Goal: Task Accomplishment & Management: Use online tool/utility

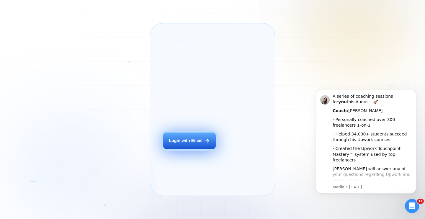
click at [194, 144] on div "Login with Email" at bounding box center [186, 141] width 34 height 6
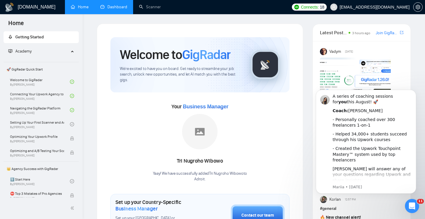
click at [119, 6] on link "Dashboard" at bounding box center [113, 6] width 27 height 5
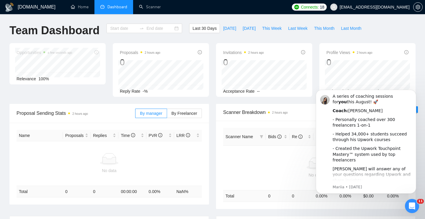
type input "[DATE]"
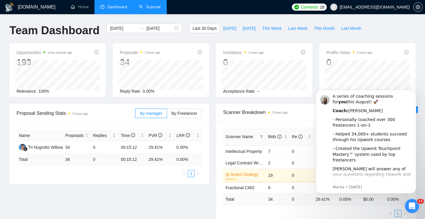
click at [149, 7] on link "Scanner" at bounding box center [150, 6] width 22 height 5
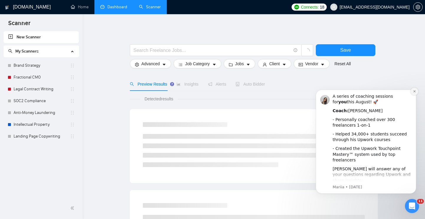
click at [415, 92] on icon "Dismiss notification" at bounding box center [415, 91] width 2 height 2
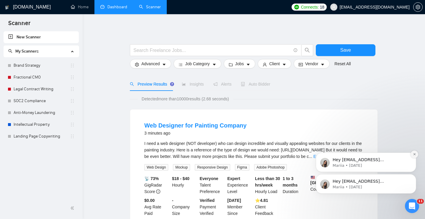
click at [415, 153] on icon "Dismiss notification" at bounding box center [414, 154] width 3 height 3
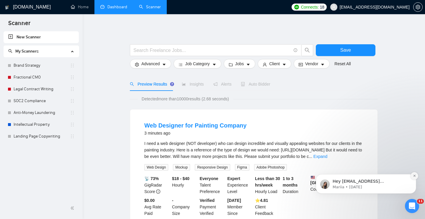
click at [416, 174] on button "Dismiss notification" at bounding box center [415, 176] width 8 height 8
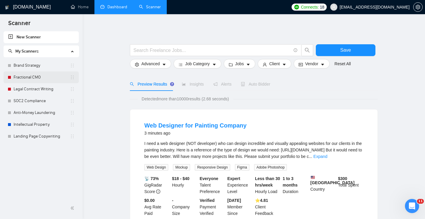
click at [27, 75] on link "Fractional CMO" at bounding box center [42, 77] width 56 height 12
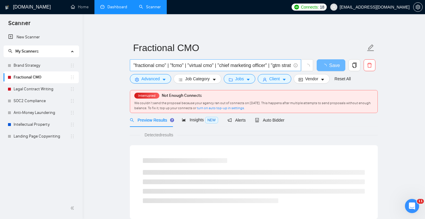
click at [239, 66] on input ""fractional cmo" | "fcmo" | "virtual cmo" | "chief marketing officer" | "gtm st…" at bounding box center [213, 65] width 158 height 7
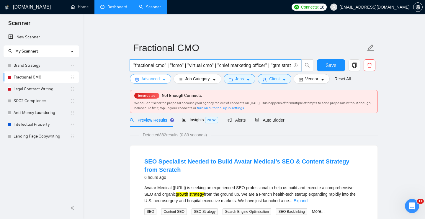
click at [160, 79] on span "Advanced" at bounding box center [151, 79] width 18 height 6
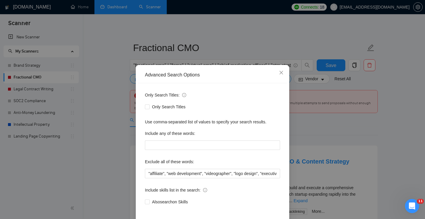
scroll to position [27, 0]
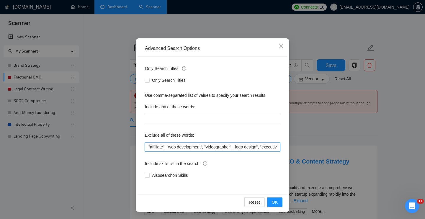
click at [181, 147] on input ""affiliate", "web development", "videographer", "logo design", "executive assis…" at bounding box center [212, 146] width 135 height 9
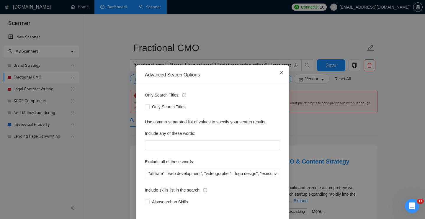
click at [282, 71] on icon "close" at bounding box center [281, 72] width 5 height 5
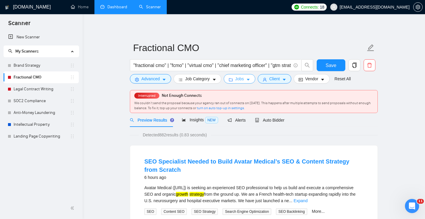
click at [253, 79] on button "Jobs" at bounding box center [240, 78] width 32 height 9
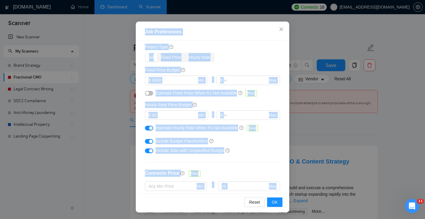
scroll to position [15, 0]
drag, startPoint x: 148, startPoint y: 72, endPoint x: 226, endPoint y: 202, distance: 151.6
click at [226, 202] on div "Job Preferences Budget Project Type All Fixed Price Hourly Rate Fixed Price Bud…" at bounding box center [213, 117] width 154 height 191
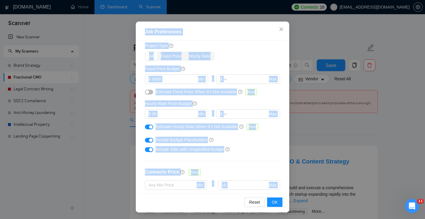
copy div "Job Preferences Budget Project Type All Fixed Price Hourly Rate Fixed Price Bud…"
click at [271, 151] on div "Include Jobs with Unspecified Budget" at bounding box center [215, 149] width 118 height 6
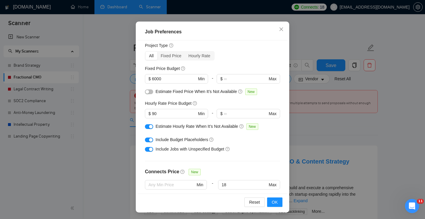
scroll to position [0, 0]
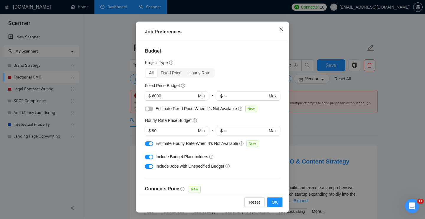
click at [283, 30] on icon "close" at bounding box center [281, 29] width 5 height 5
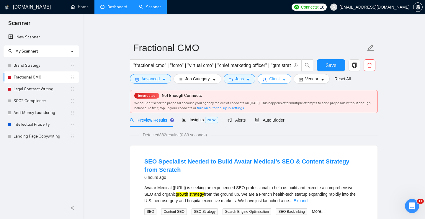
click at [285, 80] on icon "caret-down" at bounding box center [284, 80] width 4 height 4
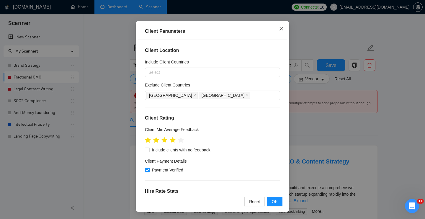
click at [282, 26] on icon "close" at bounding box center [281, 28] width 5 height 5
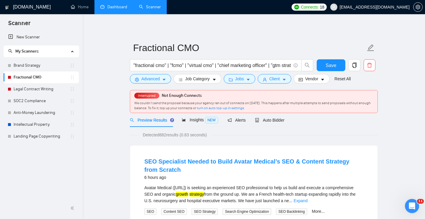
scroll to position [14, 0]
click at [221, 63] on input ""fractional cmo" | "fcmo" | "virtual cmo" | "chief marketing officer" | "gtm st…" at bounding box center [213, 65] width 158 height 7
paste input "OR "virtual cmo" OR "chief marketing officer" OR "interim cmo" OR "marketing ad…"
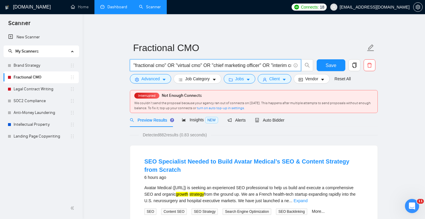
scroll to position [0, 341]
click at [331, 63] on span "Save" at bounding box center [331, 65] width 11 height 7
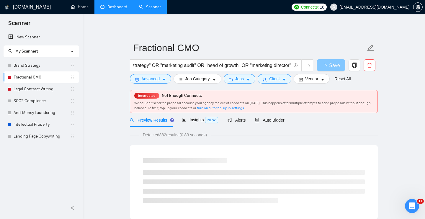
scroll to position [0, 0]
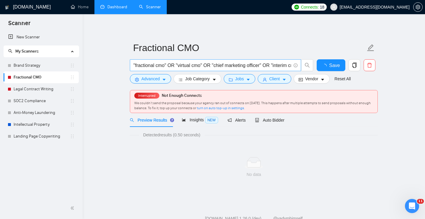
click at [177, 66] on input ""fractional cmo" OR "virtual cmo" OR "chief marketing officer" OR "interim cmo"…" at bounding box center [213, 65] width 158 height 7
click at [209, 66] on input ""fractional cmo" | "virtual cmo" OR "chief marketing officer" OR "interim cmo" …" at bounding box center [213, 65] width 158 height 7
click at [264, 64] on input ""fractional cmo" | "virtual cmo" | "chief marketing officer" OR "interim cmo" O…" at bounding box center [213, 65] width 158 height 7
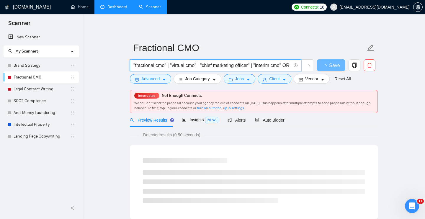
scroll to position [0, 69]
click at [229, 66] on input ""fractional cmo" | "virtual cmo" | "chief marketing officer" | "interim cmo" OR…" at bounding box center [213, 65] width 158 height 7
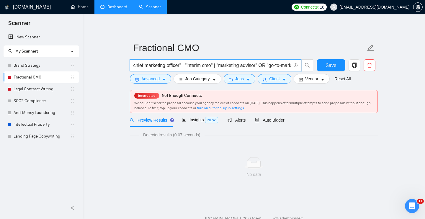
click at [275, 64] on input ""fractional cmo" | "virtual cmo" | "chief marketing officer" | "interim cmo" | …" at bounding box center [213, 65] width 158 height 7
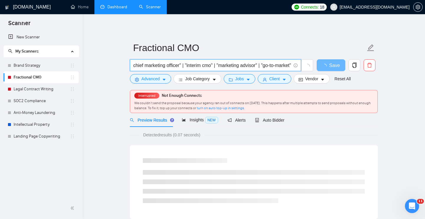
scroll to position [0, 143]
click at [237, 64] on input ""fractional cmo" | "virtual cmo" | "chief marketing officer" | "interim cmo" | …" at bounding box center [213, 65] width 158 height 7
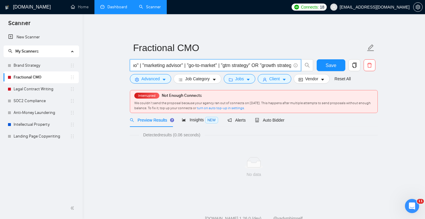
click at [272, 66] on input ""fractional cmo" | "virtual cmo" | "chief marketing officer" | "interim cmo" | …" at bounding box center [213, 65] width 158 height 7
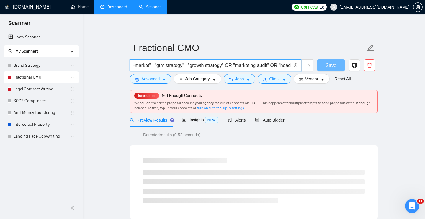
scroll to position [0, 216]
click at [240, 65] on input ""fractional cmo" | "virtual cmo" | "chief marketing officer" | "interim cmo" | …" at bounding box center [213, 65] width 158 height 7
click at [282, 65] on input ""fractional cmo" | "virtual cmo" | "chief marketing officer" | "interim cmo" | …" at bounding box center [213, 65] width 158 height 7
click at [246, 66] on input ""fractional cmo" | "virtual cmo" | "chief marketing officer" | "interim cmo" | …" at bounding box center [213, 65] width 158 height 7
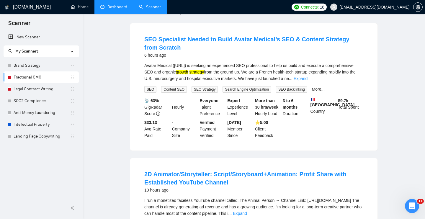
scroll to position [0, 0]
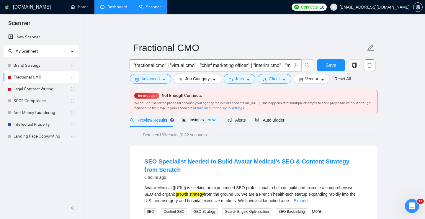
type input ""fractional cmo" | "virtual cmo" | "chief marketing officer" | "interim cmo" | …"
click at [149, 78] on span "Advanced" at bounding box center [151, 79] width 18 height 6
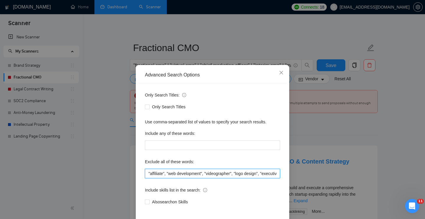
click at [197, 175] on input ""affiliate", "web development", "videographer", "logo design", "executive assis…" at bounding box center [212, 173] width 135 height 9
paste input "affiliate OR "logo design" OR "web design" OR videographer OR "executive assist…"
click at [264, 173] on input "affiliate OR "logo design" OR "web design" OR videographer OR "executive assist…" at bounding box center [212, 173] width 135 height 9
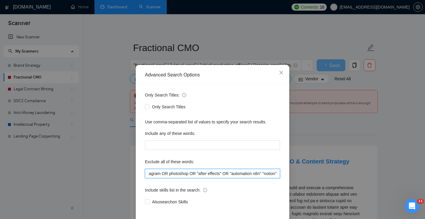
scroll to position [0, 333]
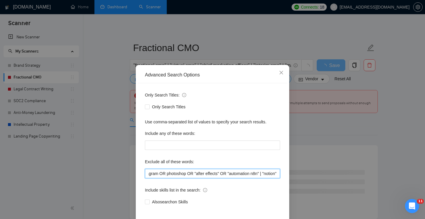
click at [263, 173] on input "affiliate OR "logo design" OR "web design" OR videographer OR "executive assist…" at bounding box center [212, 173] width 135 height 9
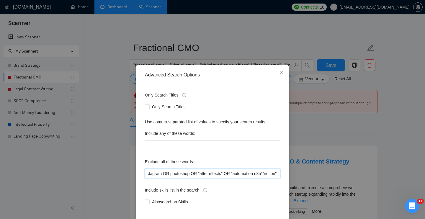
scroll to position [0, 331]
click at [228, 173] on input "affiliate OR "logo design" OR "web design" OR videographer OR "executive assist…" at bounding box center [212, 173] width 135 height 9
click at [197, 173] on input "affiliate OR "logo design" OR "web design" OR videographer OR "executive assist…" at bounding box center [212, 173] width 135 height 9
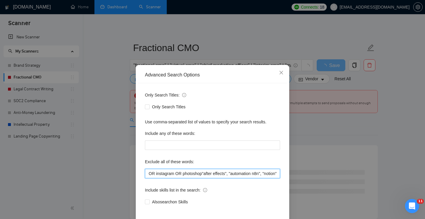
scroll to position [0, 319]
drag, startPoint x: 175, startPoint y: 174, endPoint x: 201, endPoint y: 162, distance: 29.2
click at [174, 174] on input "affiliate OR "logo design" OR "web design" OR videographer OR "executive assist…" at bounding box center [212, 173] width 135 height 9
click at [196, 174] on input "affiliate OR "logo design" OR "web design" OR videographer OR "executive assist…" at bounding box center [212, 173] width 135 height 9
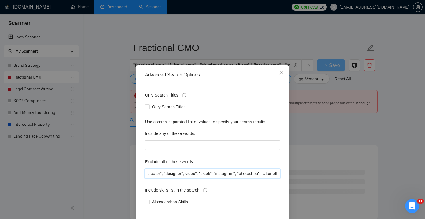
scroll to position [0, 161]
drag, startPoint x: 159, startPoint y: 173, endPoint x: 164, endPoint y: 170, distance: 5.9
click at [159, 173] on input "affiliate OR "logo design" OR "web design" OR videographer OR "executive assist…" at bounding box center [212, 173] width 135 height 9
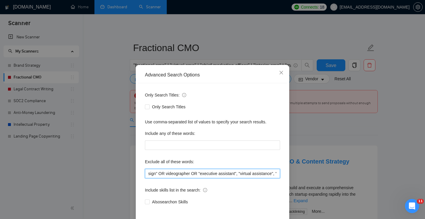
scroll to position [3, 0]
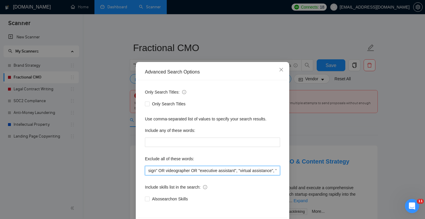
drag, startPoint x: 203, startPoint y: 170, endPoint x: 217, endPoint y: 161, distance: 16.8
click at [203, 170] on input "affiliate OR "logo design" OR "web design" OR videographer OR "executive assist…" at bounding box center [212, 170] width 135 height 9
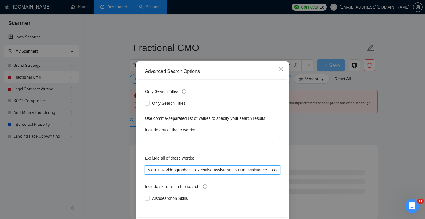
click at [169, 170] on input "affiliate OR "logo design" OR "web design" OR videographer", "executive assista…" at bounding box center [212, 169] width 135 height 9
click at [205, 168] on input "affiliate OR "logo design" OR "web design", "videographer", "executive assistan…" at bounding box center [212, 169] width 135 height 9
click at [158, 170] on input "affiliate", "logo design", "web design", "videographer", "executive assistant",…" at bounding box center [212, 169] width 135 height 9
type input ""affiliate", "logo design", "web design", "videographer", "executive assistant"…"
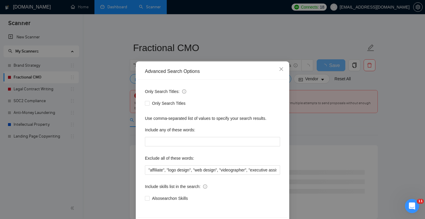
click at [270, 189] on div "Include skills list in the search:" at bounding box center [212, 188] width 135 height 12
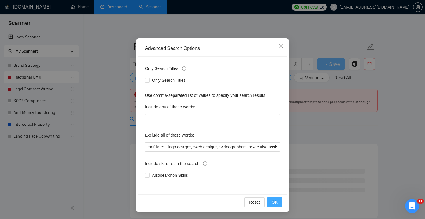
scroll to position [0, 0]
click at [274, 202] on span "OK" at bounding box center [275, 202] width 6 height 6
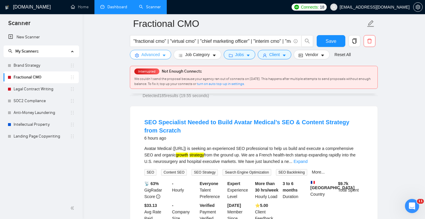
scroll to position [0, 0]
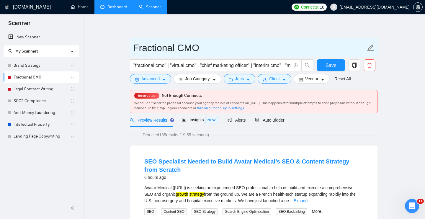
click at [177, 45] on input "Fractional CMO" at bounding box center [249, 47] width 233 height 15
drag, startPoint x: 204, startPoint y: 48, endPoint x: 87, endPoint y: 44, distance: 117.1
paste input "Exec-Level"
type input "Exec-Level Fractional CMO"
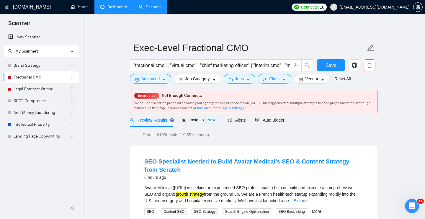
click at [30, 37] on link "New Scanner" at bounding box center [41, 37] width 66 height 12
click at [334, 65] on span "Save" at bounding box center [331, 65] width 11 height 7
click at [34, 36] on link "New Scanner" at bounding box center [41, 37] width 66 height 12
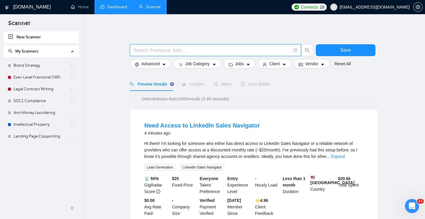
click at [188, 50] on input "text" at bounding box center [213, 50] width 158 height 7
paste input ""marketing strategist" OR "strategic marketing" OR "growth strategist" OR "bran…"
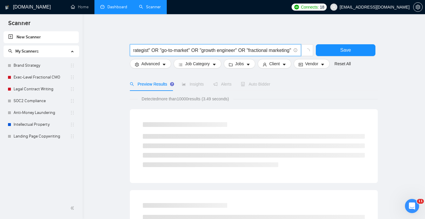
click at [244, 50] on input ""marketing strategist" OR "strategic marketing" OR "growth strategist" OR "bran…" at bounding box center [213, 50] width 158 height 7
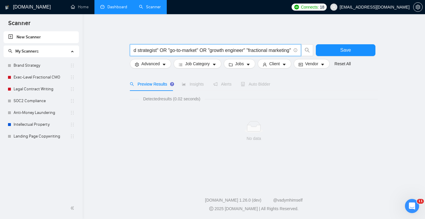
scroll to position [0, 180]
drag, startPoint x: 203, startPoint y: 50, endPoint x: 237, endPoint y: 29, distance: 40.2
click at [203, 50] on input ""marketing strategist" OR "strategic marketing" OR "growth strategist" OR "bran…" at bounding box center [213, 50] width 158 height 7
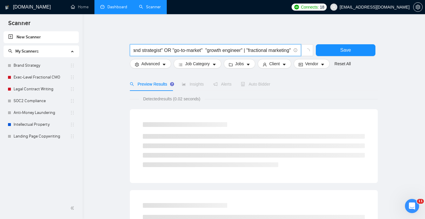
scroll to position [0, 176]
click at [164, 51] on input ""marketing strategist" OR "strategic marketing" OR "growth strategist" OR "bran…" at bounding box center [213, 50] width 158 height 7
drag, startPoint x: 241, startPoint y: 50, endPoint x: 252, endPoint y: 42, distance: 13.5
click at [241, 50] on input ""marketing strategist" OR "strategic marketing" OR "growth strategist" OR "bran…" at bounding box center [213, 50] width 158 height 7
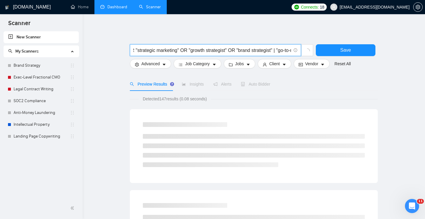
scroll to position [0, 51]
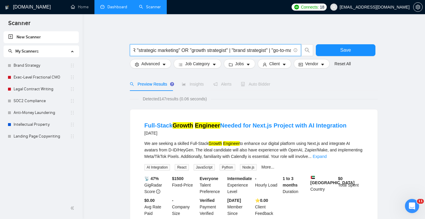
drag, startPoint x: 192, startPoint y: 50, endPoint x: 202, endPoint y: 38, distance: 15.5
click at [192, 50] on input ""marketing strategist" OR "strategic marketing" OR "growth strategist" | "brand…" at bounding box center [213, 50] width 158 height 7
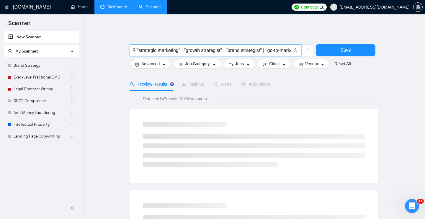
click at [138, 50] on input ""marketing strategist" OR "strategic marketing" | "growth strategist" | "brand …" at bounding box center [213, 50] width 158 height 7
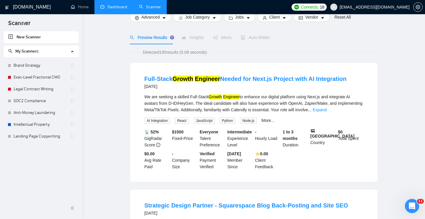
scroll to position [13, 0]
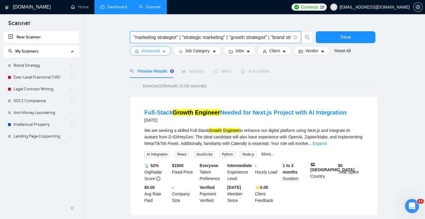
type input ""marketing strategist" | "strategic marketing" | "growth strategist" | "brand s…"
click at [155, 52] on span "Advanced" at bounding box center [151, 51] width 18 height 6
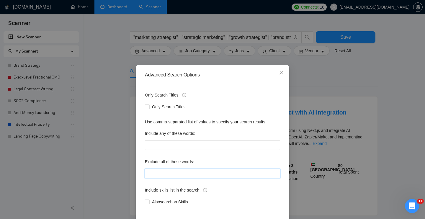
click at [182, 174] on input "text" at bounding box center [212, 173] width 135 height 9
paste input ""affiliate" OR "logo design" OR "graphic design" OR "virtual assistant" OR "seo…"
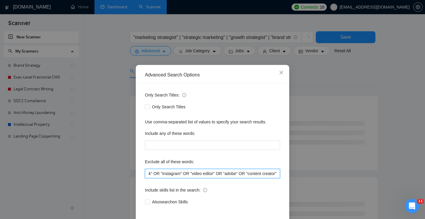
drag, startPoint x: 243, startPoint y: 173, endPoint x: 258, endPoint y: 152, distance: 26.2
click at [244, 173] on input ""affiliate" OR "logo design" OR "graphic design" OR "virtual assistant" OR "seo…" at bounding box center [212, 173] width 135 height 9
drag, startPoint x: 228, startPoint y: 174, endPoint x: 231, endPoint y: 170, distance: 4.8
click at [228, 174] on input ""affiliate" OR "logo design" OR "graphic design" OR "virtual assistant" OR "seo…" at bounding box center [212, 173] width 135 height 9
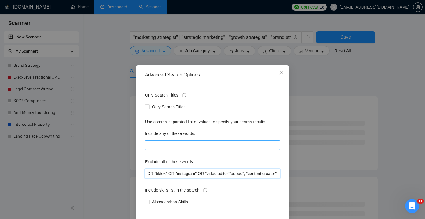
scroll to position [0, 163]
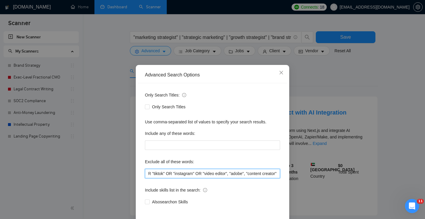
click at [200, 173] on input ""affiliate" OR "logo design" OR "graphic design" OR "virtual assistant" OR "seo…" at bounding box center [212, 173] width 135 height 9
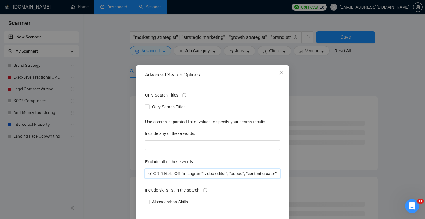
scroll to position [0, 157]
drag, startPoint x: 174, startPoint y: 173, endPoint x: 195, endPoint y: 157, distance: 26.0
click at [174, 172] on input ""affiliate" OR "logo design" OR "graphic design" OR "virtual assistant" OR "seo…" at bounding box center [212, 173] width 135 height 9
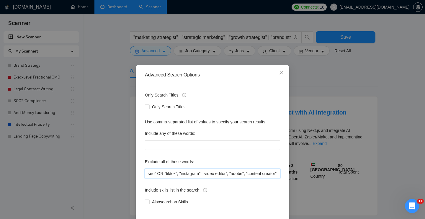
click at [158, 174] on input ""affiliate" OR "logo design" OR "graphic design" OR "virtual assistant" OR "seo…" at bounding box center [212, 173] width 135 height 9
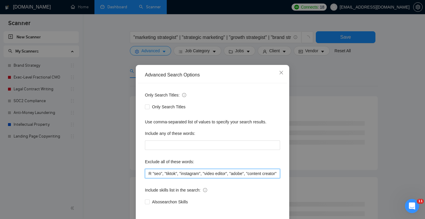
scroll to position [0, 0]
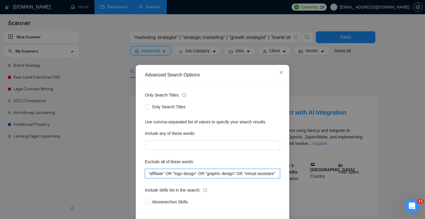
click at [250, 172] on input ""affiliate" OR "logo design" OR "graphic design" OR "virtual assistant" OR "seo…" at bounding box center [212, 173] width 135 height 9
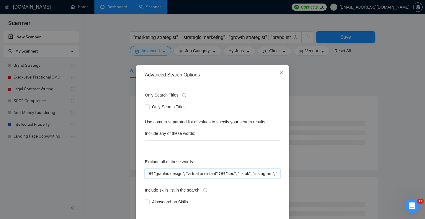
scroll to position [0, 65]
click at [220, 174] on input ""affiliate" OR "logo design" OR "graphic design", "virtual assistant" OR "seo",…" at bounding box center [212, 173] width 135 height 9
click at [209, 174] on input ""affiliate" OR "logo design" OR "graphic design", "virtual assistant", "seo", "…" at bounding box center [212, 173] width 135 height 9
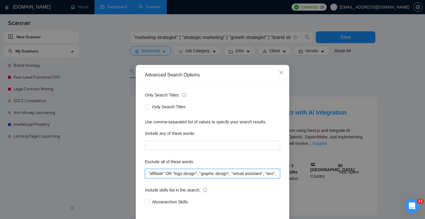
click at [175, 173] on input ""affiliate" OR "logo design", "graphic design", "virtual assistant", "seo", "ti…" at bounding box center [212, 173] width 135 height 9
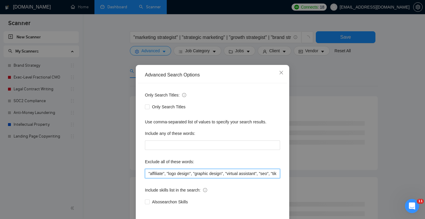
click at [147, 172] on input ""affiliate", "logo design", "graphic design", "virtual assistant", "seo", "tikt…" at bounding box center [212, 173] width 135 height 9
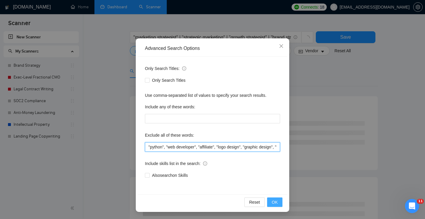
type input ""python", "web developer", "affiliate", "logo design", "graphic design", "virtu…"
click at [276, 202] on span "OK" at bounding box center [275, 202] width 6 height 6
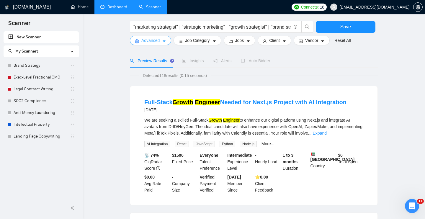
scroll to position [19, 0]
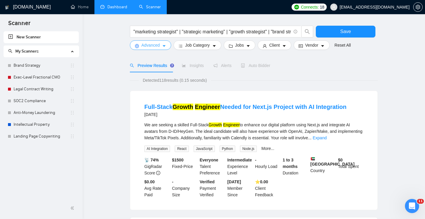
click at [158, 47] on span "Advanced" at bounding box center [151, 45] width 18 height 6
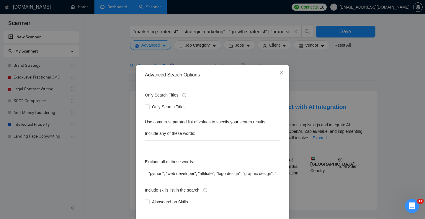
scroll to position [27, 0]
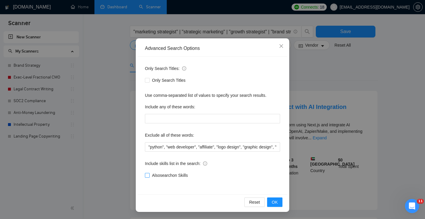
click at [148, 175] on input "Also search on Skills" at bounding box center [147, 175] width 4 height 4
checkbox input "true"
click at [279, 202] on button "OK" at bounding box center [274, 202] width 15 height 9
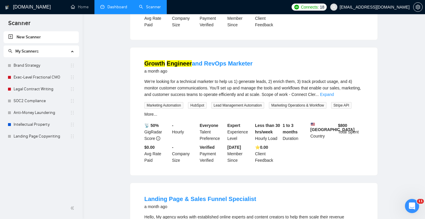
scroll to position [0, 0]
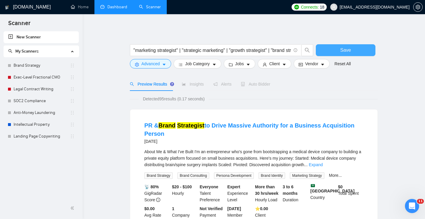
click at [341, 50] on span "Save" at bounding box center [346, 49] width 11 height 7
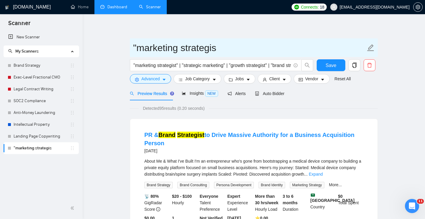
click at [177, 45] on input ""marketing strategis" at bounding box center [249, 47] width 233 height 15
paste input "Strategic Marketing Advisory (CMO-lite)"
type input "Strategic Marketing Advisory (CMO-lite)"
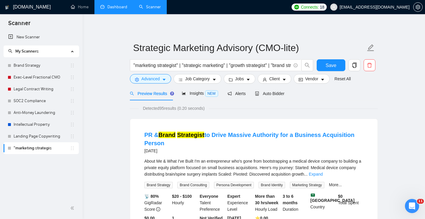
click at [30, 35] on link "New Scanner" at bounding box center [41, 37] width 66 height 12
click at [329, 62] on span "Save" at bounding box center [331, 65] width 11 height 7
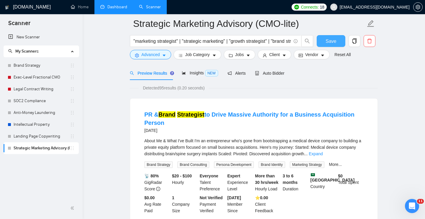
scroll to position [56, 0]
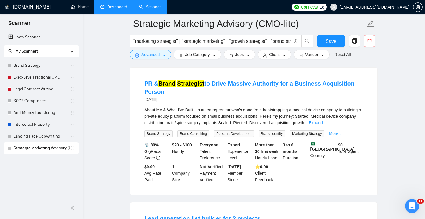
click at [342, 133] on link "More..." at bounding box center [335, 133] width 13 height 5
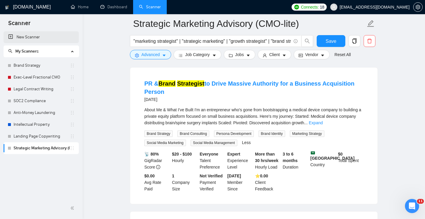
click at [35, 35] on link "New Scanner" at bounding box center [41, 37] width 66 height 12
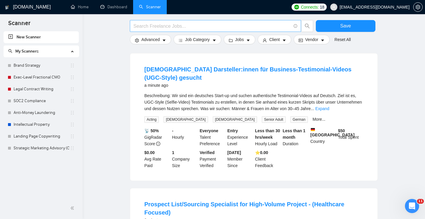
click at [159, 24] on input "text" at bounding box center [213, 25] width 158 height 7
paste input ""trademark filing" OR "intellectual property" OR "brand protection" OR "wipo" O…"
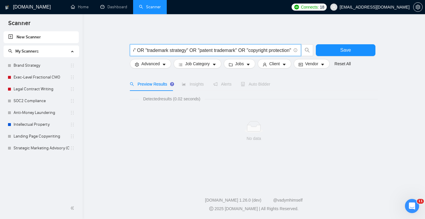
scroll to position [0, 170]
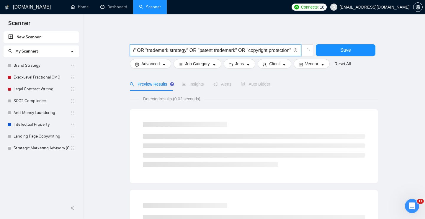
click at [242, 50] on input ""trademark filing" OR "intellectual property" OR "brand protection" OR "wipo" O…" at bounding box center [213, 50] width 158 height 7
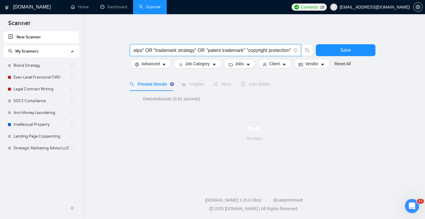
scroll to position [0, 162]
click at [199, 49] on input ""trademark filing" OR "intellectual property" OR "brand protection" OR "wipo" O…" at bounding box center [213, 50] width 158 height 7
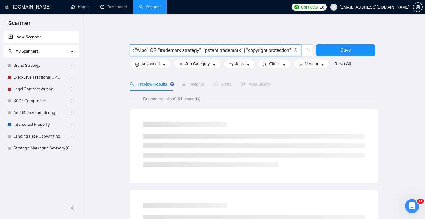
scroll to position [0, 158]
click at [149, 51] on input ""trademark filing" OR "intellectual property" OR "brand protection" OR "wipo" O…" at bounding box center [213, 50] width 158 height 7
click at [197, 50] on input ""trademark filing" OR "intellectual property" OR "brand protection" OR "wipo" |…" at bounding box center [213, 50] width 158 height 7
click at [148, 49] on input ""trademark filing" OR "intellectual property" OR "brand protection" | "wipo" | …" at bounding box center [213, 50] width 158 height 7
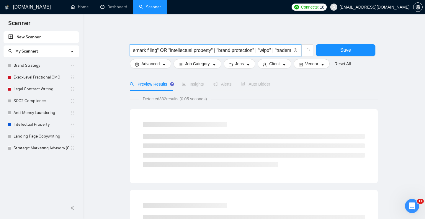
scroll to position [0, 0]
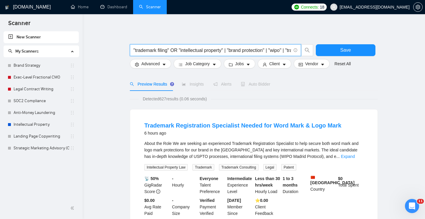
click at [178, 50] on input ""trademark filing" OR "intellectual property" | "brand protection" | "wipo" | "…" at bounding box center [213, 50] width 158 height 7
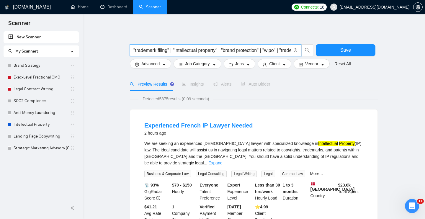
drag, startPoint x: 134, startPoint y: 49, endPoint x: 145, endPoint y: 45, distance: 11.3
click at [134, 49] on input ""trademark filing" | "intellectual property" | "brand protection" | "wipo" | "t…" at bounding box center [213, 50] width 158 height 7
type input ""CIPC" | "trademark filing" | "intellectual property" | "brand protection" | "w…"
click at [155, 65] on span "Advanced" at bounding box center [151, 64] width 18 height 6
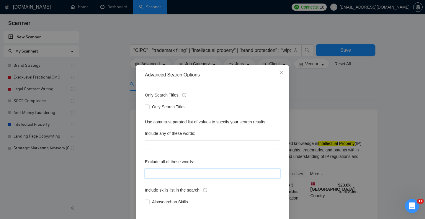
click at [169, 176] on input "text" at bounding box center [212, 173] width 135 height 9
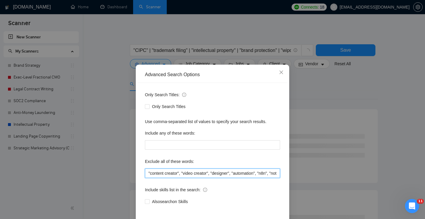
scroll to position [27, 0]
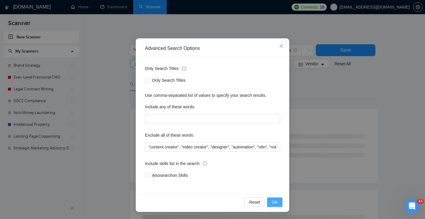
click at [278, 201] on button "OK" at bounding box center [274, 202] width 15 height 9
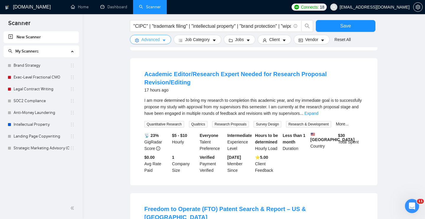
scroll to position [312, 0]
click at [349, 121] on link "More..." at bounding box center [342, 123] width 13 height 5
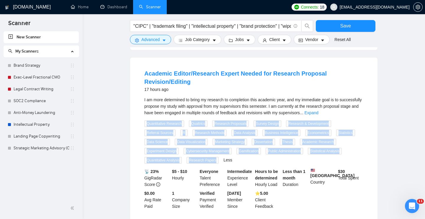
scroll to position [313, 0]
drag, startPoint x: 264, startPoint y: 149, endPoint x: 138, endPoint y: 112, distance: 131.0
click at [138, 112] on li "Academic Editor/Research Expert Needed for Research Proposal Revision/Editing 1…" at bounding box center [253, 139] width 233 height 150
copy div "Quantitative Research Qualtrics Research Proposals Survey Design Research & Dev…"
click at [160, 40] on button "Advanced" at bounding box center [150, 39] width 41 height 9
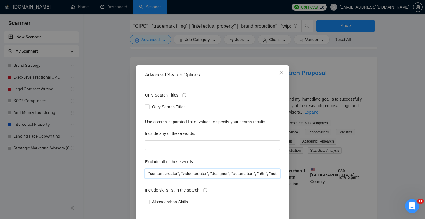
click at [148, 174] on input ""content creator", "video creator", "designer", "automation", "n8n", "notion", …" at bounding box center [212, 173] width 135 height 9
paste input "Quantitative Research Qualtrics Research Proposals Survey Design Research & Dev…"
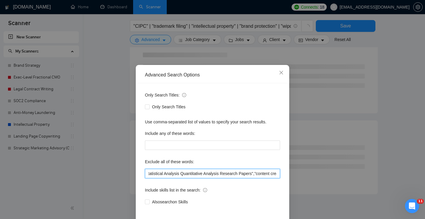
scroll to position [0, 682]
click at [241, 173] on input "Quantitative Research Qualtrics Research Proposals Survey Design Research & Dev…" at bounding box center [212, 173] width 135 height 9
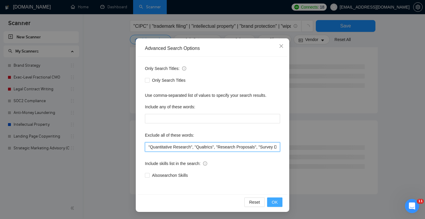
type input ""Quantitative Research", "Qualtrics", "Research Proposals", "Survey Design", "R…"
click at [277, 202] on span "OK" at bounding box center [275, 202] width 6 height 6
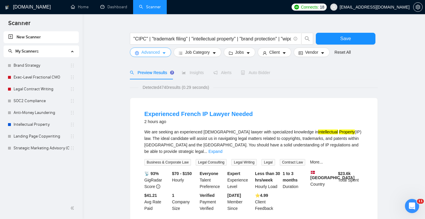
scroll to position [0, 0]
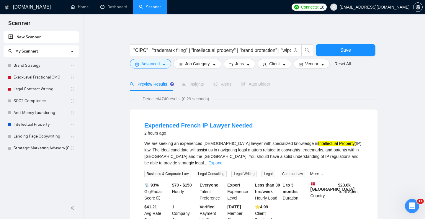
click at [340, 48] on button "Save" at bounding box center [346, 50] width 60 height 12
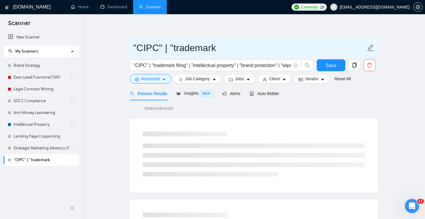
click at [207, 43] on input ""CIPC" | "trademark" at bounding box center [249, 47] width 233 height 15
click at [196, 46] on input ""CIPC" | "trademark" at bounding box center [249, 47] width 233 height 15
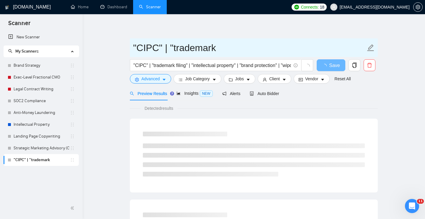
paste input "Legal / IP Brand Protection"
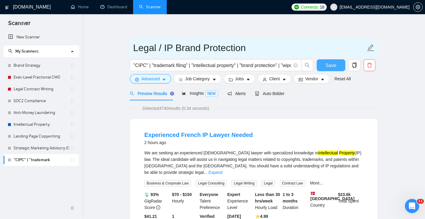
type input "Legal / IP Brand Protection"
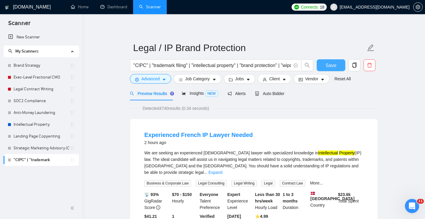
click at [334, 63] on span "Save" at bounding box center [331, 65] width 11 height 7
click at [199, 93] on span "Insights NEW" at bounding box center [200, 93] width 36 height 5
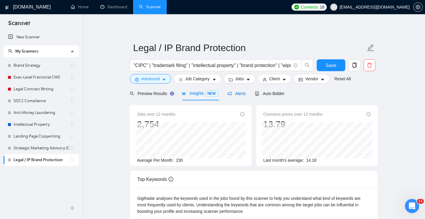
click at [237, 92] on span "Alerts" at bounding box center [237, 93] width 18 height 5
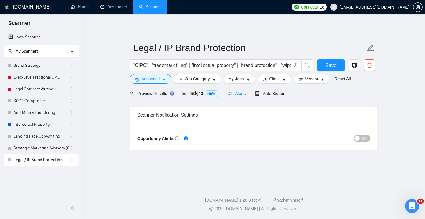
click at [366, 139] on span "OFF" at bounding box center [365, 138] width 7 height 6
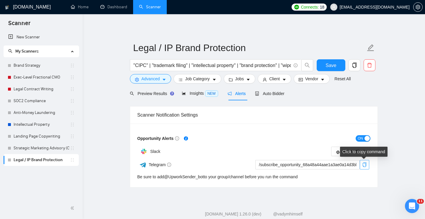
click at [365, 164] on icon "copy" at bounding box center [365, 164] width 5 height 5
click at [148, 93] on span "Preview Results" at bounding box center [151, 93] width 43 height 5
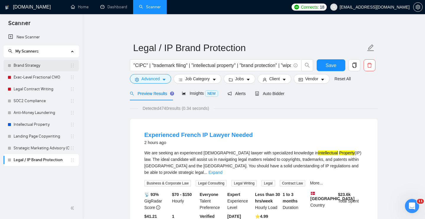
drag, startPoint x: 4, startPoint y: 161, endPoint x: 14, endPoint y: 62, distance: 99.4
click at [14, 62] on ul "Brand Strategy Exec-Level Fractional CMO Legal Contract Writing SOC2 Compliance…" at bounding box center [41, 113] width 75 height 106
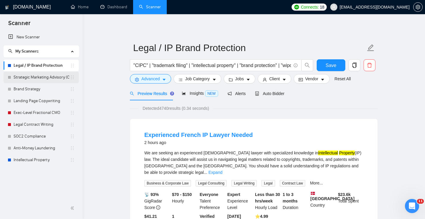
click at [41, 76] on link "Strategic Marketing Advisory (CMO-lite)" at bounding box center [42, 77] width 56 height 12
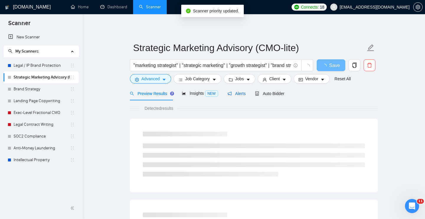
click at [236, 93] on span "Alerts" at bounding box center [237, 93] width 18 height 5
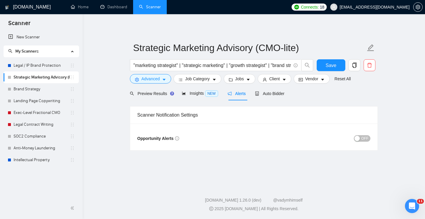
click at [365, 139] on span "OFF" at bounding box center [365, 138] width 7 height 6
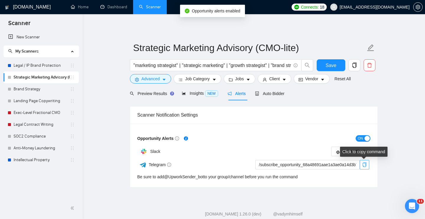
click at [365, 164] on icon "copy" at bounding box center [365, 164] width 5 height 5
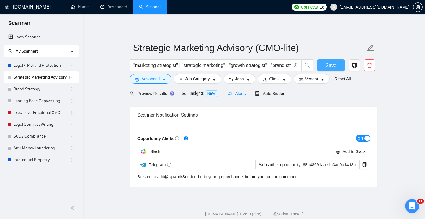
click at [338, 66] on button "Save" at bounding box center [331, 65] width 29 height 12
click at [25, 89] on link "Brand Strategy" at bounding box center [42, 89] width 56 height 12
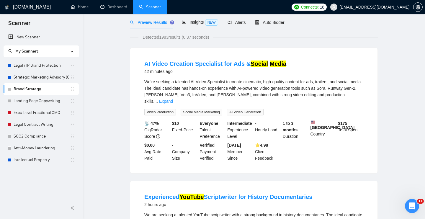
scroll to position [2, 0]
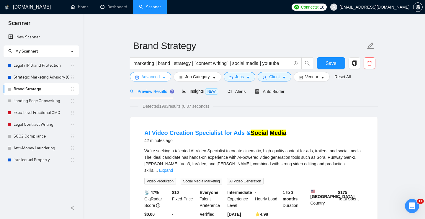
click at [164, 76] on icon "caret-down" at bounding box center [164, 78] width 4 height 4
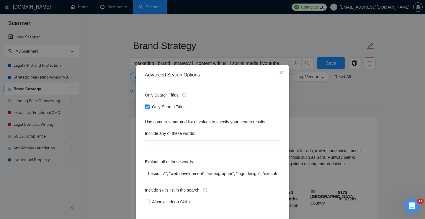
scroll to position [0, 0]
click at [149, 173] on input ""based in*", "web development", "videographer", "logo design", "executive assis…" at bounding box center [212, 173] width 135 height 9
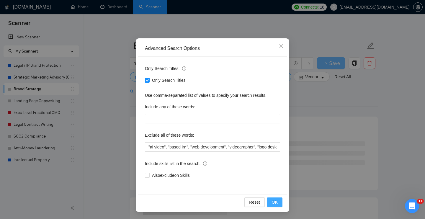
click at [276, 203] on span "OK" at bounding box center [275, 202] width 6 height 6
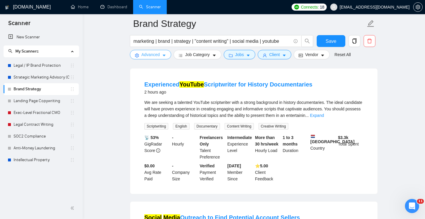
scroll to position [0, 0]
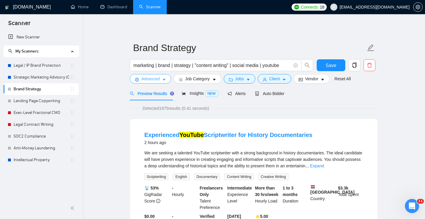
click at [157, 81] on span "Advanced" at bounding box center [151, 79] width 18 height 6
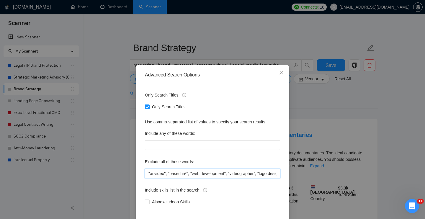
click at [148, 173] on input ""ai video", "based in*", "web development", "videographer", "logo design", "exe…" at bounding box center [212, 173] width 135 height 9
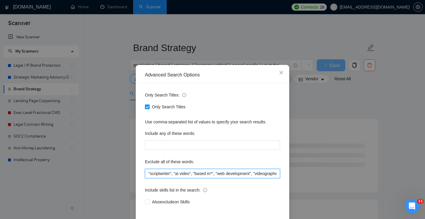
scroll to position [27, 0]
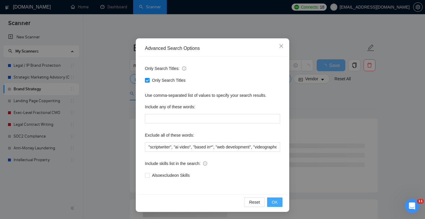
click at [275, 204] on span "OK" at bounding box center [275, 202] width 6 height 6
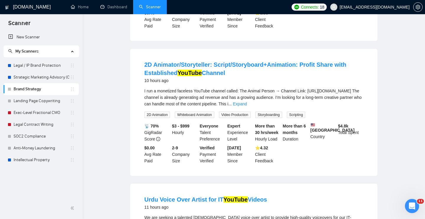
scroll to position [0, 0]
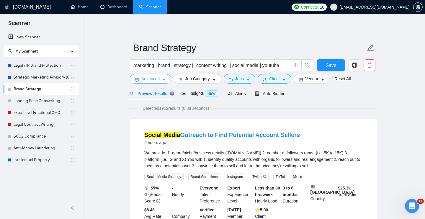
click at [149, 79] on span "Advanced" at bounding box center [151, 79] width 18 height 6
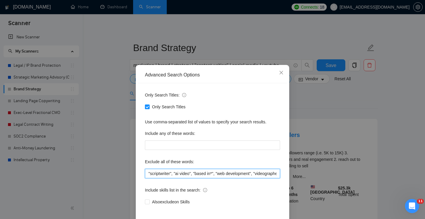
drag, startPoint x: 148, startPoint y: 173, endPoint x: 178, endPoint y: 156, distance: 34.1
click at [148, 173] on input ""scriptwriter", "ai video", "based in*", "web development", "videographer", "lo…" at bounding box center [212, 173] width 135 height 9
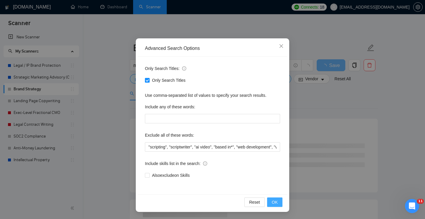
click at [275, 203] on span "OK" at bounding box center [275, 202] width 6 height 6
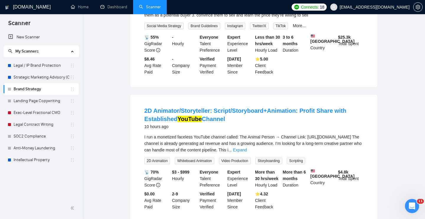
scroll to position [0, 0]
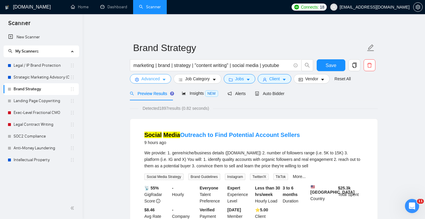
click at [152, 77] on span "Advanced" at bounding box center [151, 79] width 18 height 6
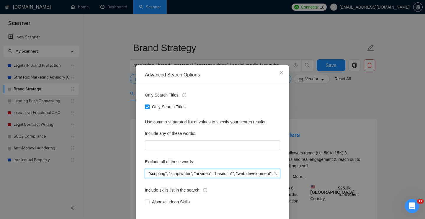
click at [149, 173] on input ""scripting", "scriptwriter", "ai video", "based in*", "web development", "video…" at bounding box center [212, 173] width 135 height 9
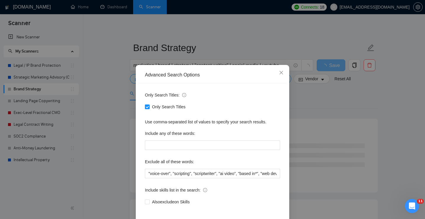
scroll to position [27, 0]
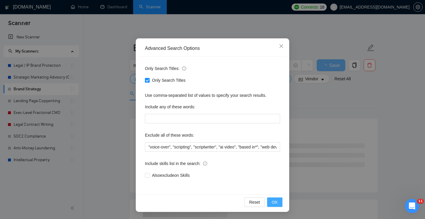
click at [275, 202] on span "OK" at bounding box center [275, 202] width 6 height 6
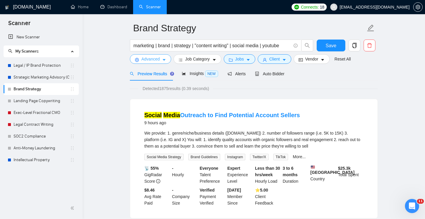
scroll to position [0, 0]
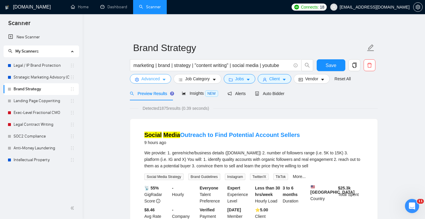
click at [160, 80] on span "Advanced" at bounding box center [151, 79] width 18 height 6
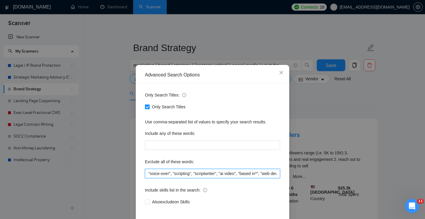
click at [149, 172] on input ""voice-over", "scripting", "scriptwriter", "ai video", "based in*", "web develo…" at bounding box center [212, 173] width 135 height 9
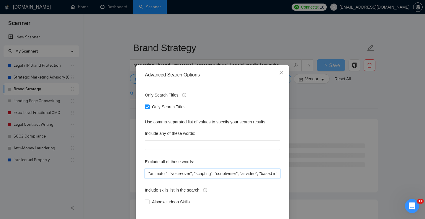
scroll to position [27, 0]
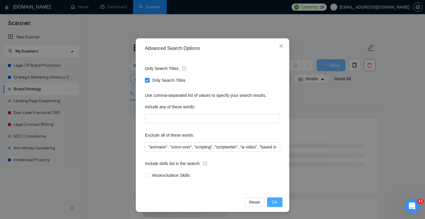
click at [278, 200] on span "OK" at bounding box center [275, 202] width 6 height 6
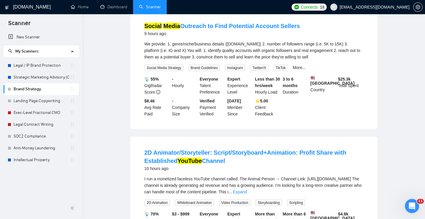
scroll to position [0, 0]
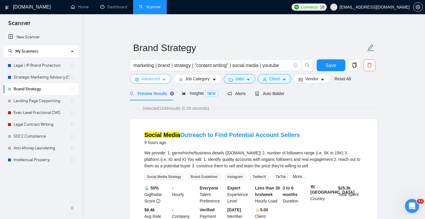
click at [156, 77] on span "Advanced" at bounding box center [151, 79] width 18 height 6
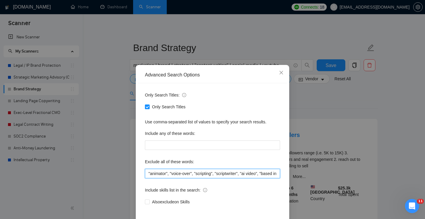
click at [149, 173] on input ""animator", "voice-over", "scripting", "scriptwriter", "ai video", "based in*",…" at bounding box center [212, 173] width 135 height 9
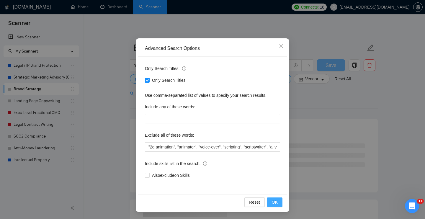
click at [276, 202] on span "OK" at bounding box center [275, 202] width 6 height 6
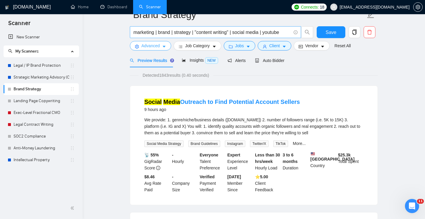
scroll to position [0, 0]
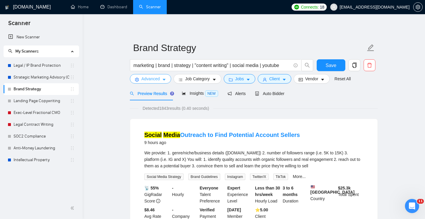
click at [153, 82] on span "Advanced" at bounding box center [151, 79] width 18 height 6
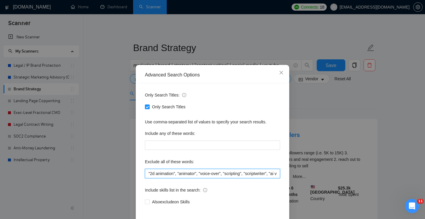
click at [148, 173] on input ""2d animation", "animator", "voice-over", "scripting", "scriptwriter", "ai vide…" at bounding box center [212, 173] width 135 height 9
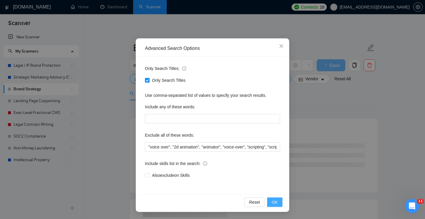
click at [274, 202] on span "OK" at bounding box center [275, 202] width 6 height 6
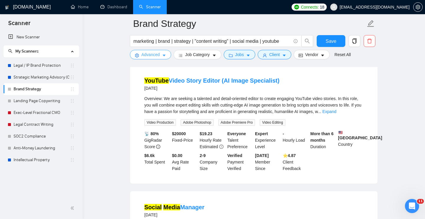
scroll to position [324, 0]
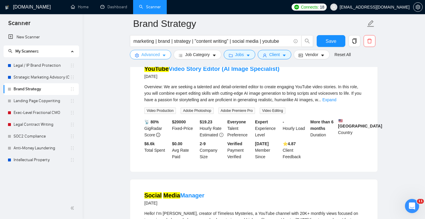
click at [153, 57] on span "Advanced" at bounding box center [151, 54] width 18 height 6
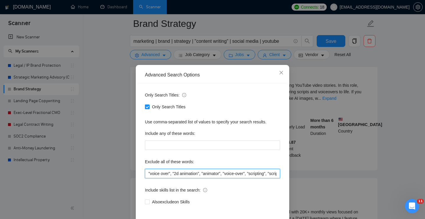
click at [149, 173] on input ""voice over", "2d animation", "animator", "voice-over", "scripting", "scriptwri…" at bounding box center [212, 173] width 135 height 9
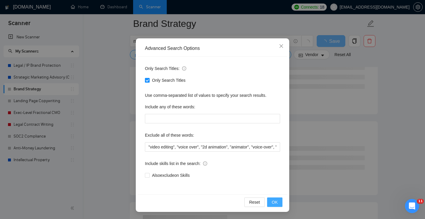
click at [274, 203] on span "OK" at bounding box center [275, 202] width 6 height 6
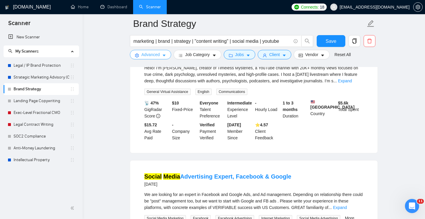
scroll to position [0, 0]
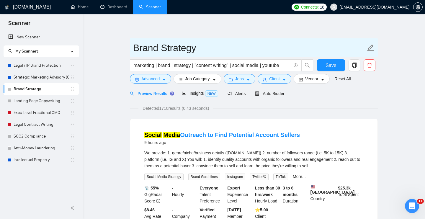
click at [157, 56] on span "Brand Strategy" at bounding box center [254, 47] width 248 height 19
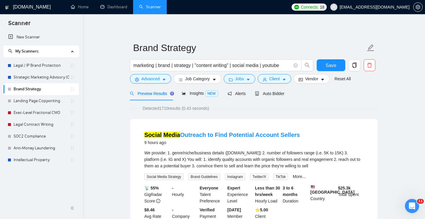
click at [161, 78] on button "Advanced" at bounding box center [150, 78] width 41 height 9
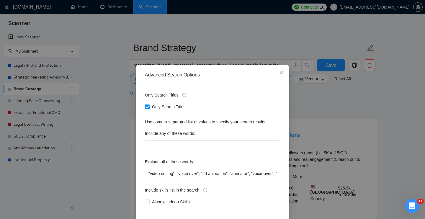
scroll to position [27, 0]
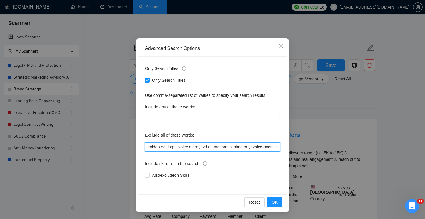
click at [149, 146] on input ""video editing", "voice over", "2d animation", "animator", "voice-over", "scrip…" at bounding box center [212, 146] width 135 height 9
type input ""affiliate marketing", "video editing", "voice over", "2d animation", "animator…"
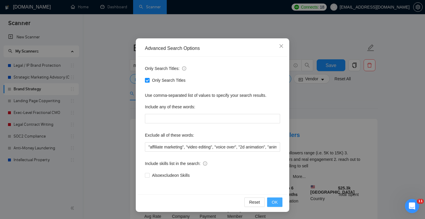
click at [274, 203] on span "OK" at bounding box center [275, 202] width 6 height 6
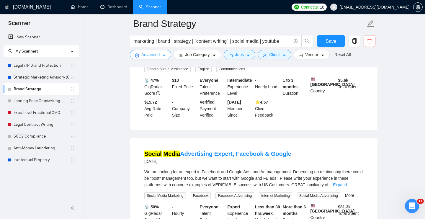
scroll to position [0, 0]
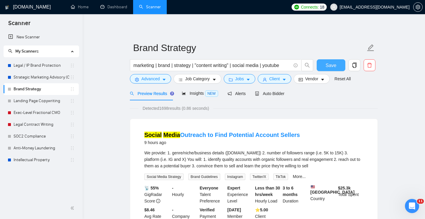
click at [333, 64] on span "Save" at bounding box center [331, 65] width 11 height 7
click at [241, 93] on span "Alerts" at bounding box center [237, 93] width 18 height 5
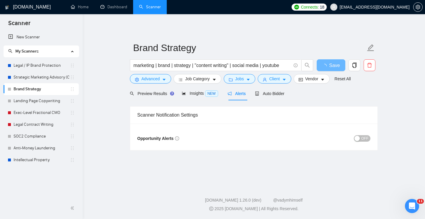
click at [360, 137] on div "button" at bounding box center [357, 138] width 5 height 5
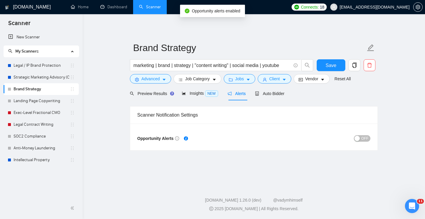
click at [366, 137] on span "OFF" at bounding box center [365, 138] width 7 height 6
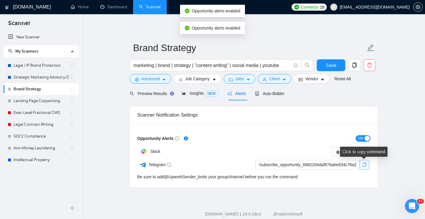
click at [365, 164] on icon "copy" at bounding box center [365, 164] width 5 height 5
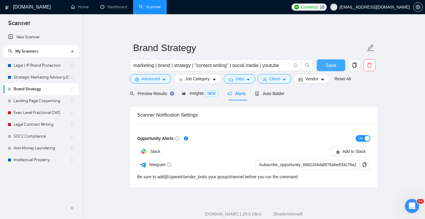
click at [337, 67] on button "Save" at bounding box center [331, 65] width 29 height 12
click at [28, 39] on link "New Scanner" at bounding box center [41, 37] width 66 height 12
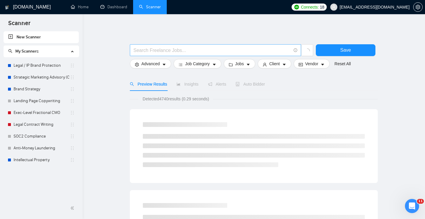
click at [147, 49] on input "text" at bounding box center [213, 50] width 158 height 7
drag, startPoint x: 173, startPoint y: 51, endPoint x: 77, endPoint y: 47, distance: 96.7
click at [185, 52] on input "linkedin posts |" at bounding box center [213, 50] width 158 height 7
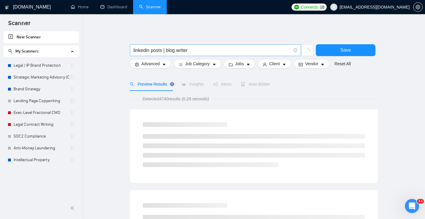
click at [199, 51] on input "linkedin posts | blog writer" at bounding box center [213, 50] width 158 height 7
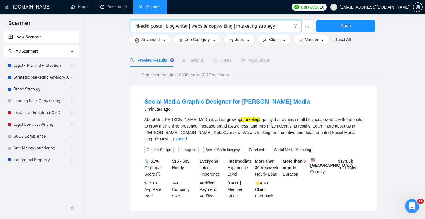
scroll to position [27, 0]
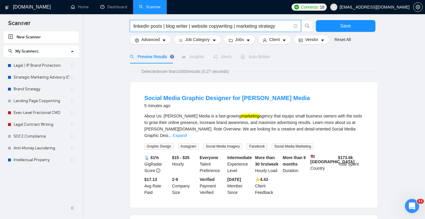
click at [157, 26] on input "linkedin posts | blog writer | website copywriting | marketing strategy" at bounding box center [213, 25] width 158 height 7
type input "linkedin posts | blog writer | website copywriting | marketing strategy"
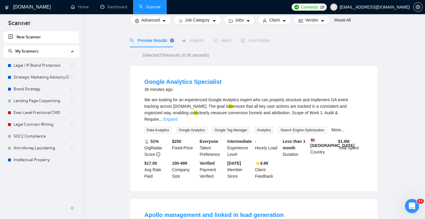
scroll to position [3, 0]
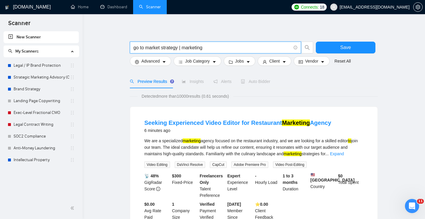
click at [134, 46] on input "go to market strategy | marketing" at bounding box center [213, 47] width 158 height 7
click at [181, 46] on input ""go to market strategy | marketing" at bounding box center [213, 47] width 158 height 7
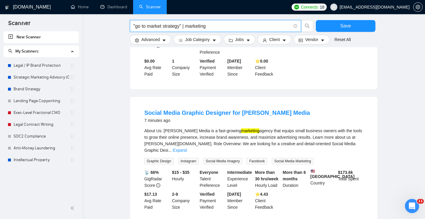
scroll to position [131, 0]
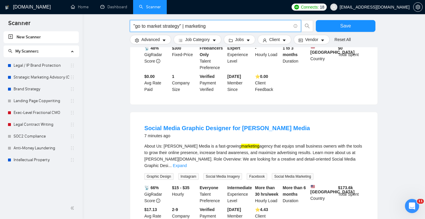
click at [228, 25] on input ""go to market strategy" | marketing" at bounding box center [213, 25] width 158 height 7
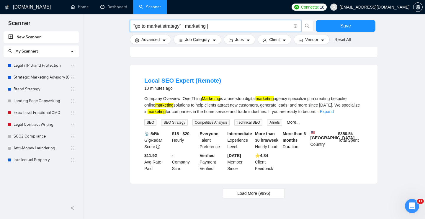
scroll to position [590, 0]
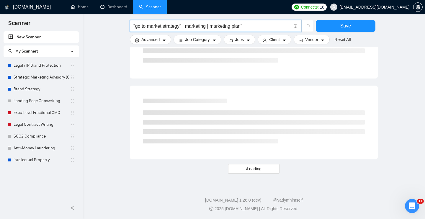
drag, startPoint x: 213, startPoint y: 27, endPoint x: 241, endPoint y: 12, distance: 32.1
click at [213, 27] on input ""go to market strategy" | marketing | marketing plan"" at bounding box center [213, 25] width 158 height 7
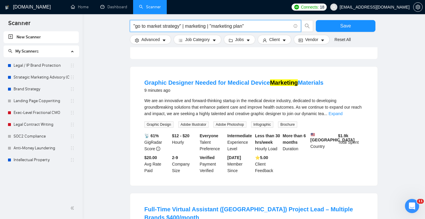
scroll to position [0, 0]
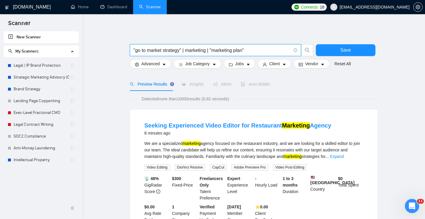
click at [185, 50] on input ""go to market strategy" | marketing | "marketing plan"" at bounding box center [213, 50] width 158 height 7
click at [134, 49] on input "website copywriting"" at bounding box center [213, 50] width 158 height 7
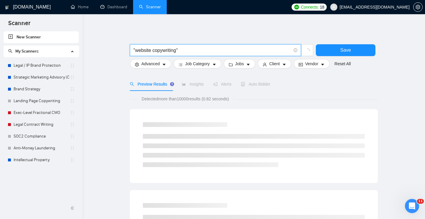
click at [214, 49] on input ""website copywriting"" at bounding box center [213, 50] width 158 height 7
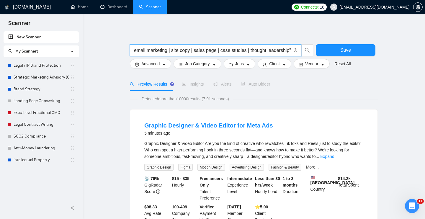
scroll to position [0, 97]
drag, startPoint x: 249, startPoint y: 49, endPoint x: 264, endPoint y: 31, distance: 23.3
click at [249, 49] on input ""website copywriting" | copywriter | klaviyo | email marketing | site copy | sa…" at bounding box center [213, 50] width 158 height 7
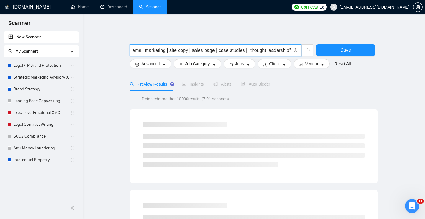
click at [245, 49] on input ""website copywriting" | copywriter | klaviyo | email marketing | site copy | sa…" at bounding box center [213, 50] width 158 height 7
click at [283, 49] on input ""website copywriting" | copywriter | klaviyo | email marketing | site copy | sa…" at bounding box center [213, 50] width 158 height 7
click at [134, 50] on input ""website copywriting" | copywriter | klaviyo | email marketing | site copy | sa…" at bounding box center [213, 50] width 158 height 7
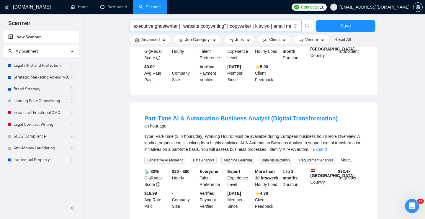
scroll to position [612, 0]
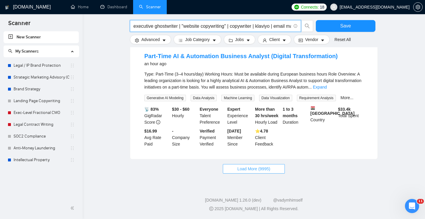
type input "executive ghostwriter | "website copywriting" | copywriter | klaviyo | email ma…"
click at [262, 168] on span "Load More (9995)" at bounding box center [254, 169] width 33 height 6
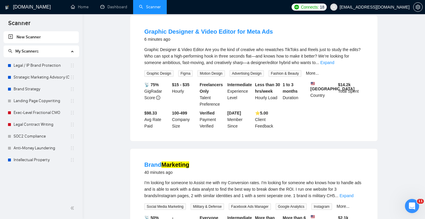
scroll to position [0, 0]
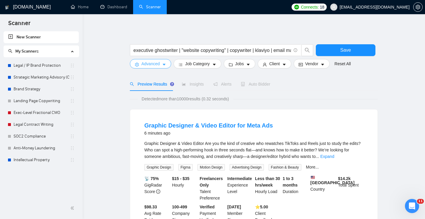
click at [150, 65] on span "Advanced" at bounding box center [151, 64] width 18 height 6
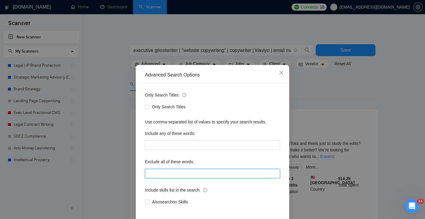
click at [171, 176] on input "text" at bounding box center [212, 173] width 135 height 9
type input "gr"
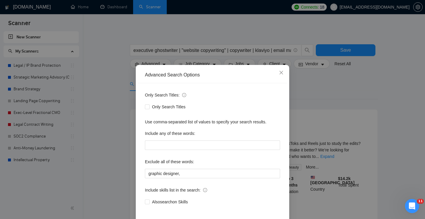
scroll to position [27, 0]
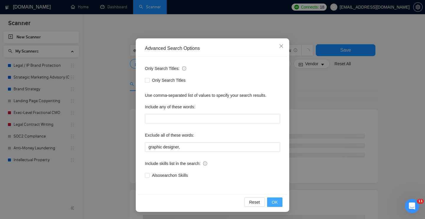
click at [277, 203] on span "OK" at bounding box center [275, 202] width 6 height 6
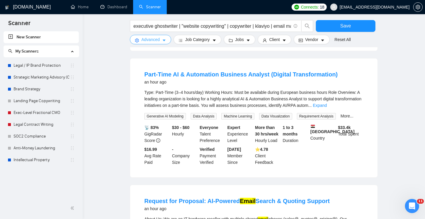
scroll to position [459, 0]
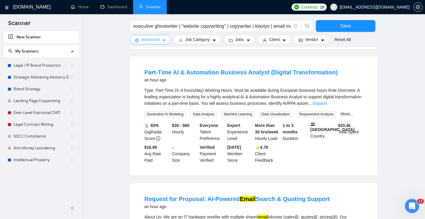
click at [155, 40] on span "Advanced" at bounding box center [151, 39] width 18 height 6
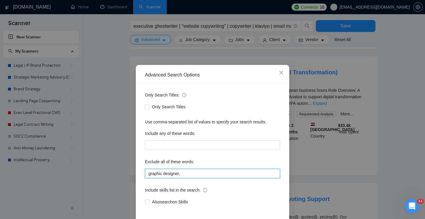
click at [195, 175] on input "graphic designer," at bounding box center [212, 173] width 135 height 9
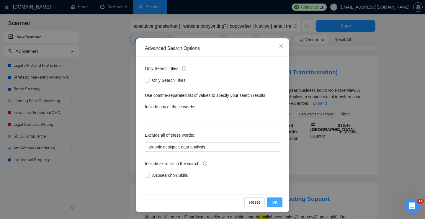
click at [278, 202] on button "OK" at bounding box center [274, 202] width 15 height 9
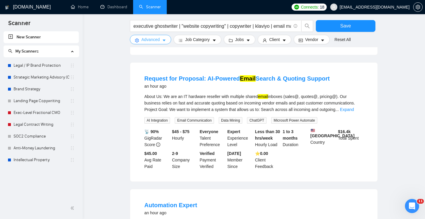
scroll to position [461, 0]
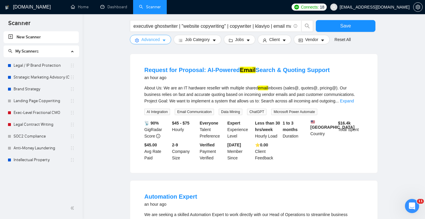
click at [157, 41] on span "Advanced" at bounding box center [151, 39] width 18 height 6
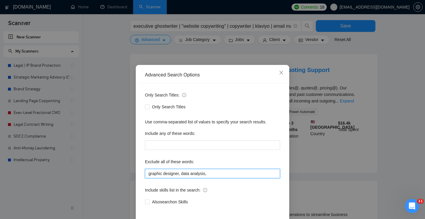
click at [225, 178] on input "graphic designer, data analysis," at bounding box center [212, 173] width 135 height 9
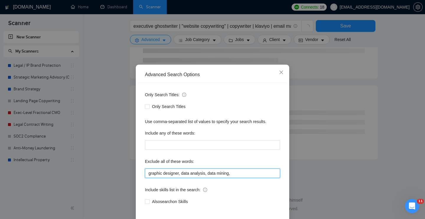
scroll to position [27, 0]
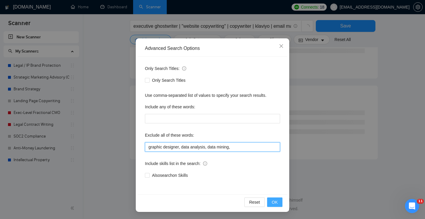
type input "graphic designer, data analysis, data mining,"
click at [275, 200] on span "OK" at bounding box center [275, 202] width 6 height 6
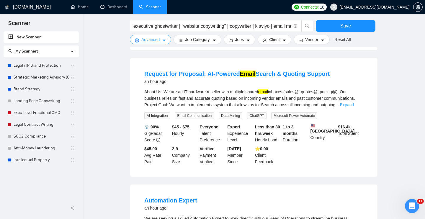
scroll to position [458, 0]
click at [353, 107] on link "Expand" at bounding box center [347, 104] width 14 height 5
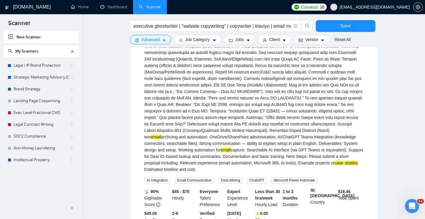
scroll to position [524, 0]
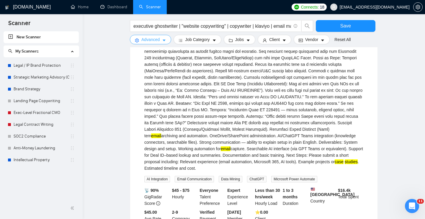
click at [165, 41] on icon "caret-down" at bounding box center [164, 40] width 4 height 4
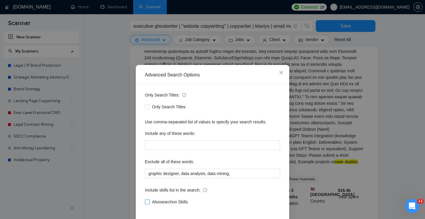
click at [151, 204] on span "Also search on Skills" at bounding box center [170, 202] width 40 height 6
click at [149, 204] on input "Also search on Skills" at bounding box center [147, 202] width 4 height 4
checkbox input "true"
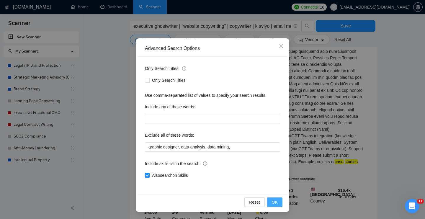
click at [278, 201] on button "OK" at bounding box center [274, 202] width 15 height 9
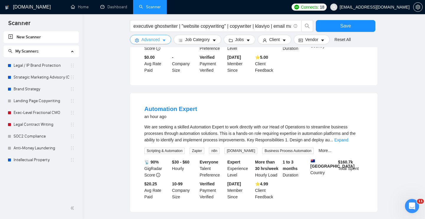
scroll to position [423, 0]
click at [152, 41] on span "Advanced" at bounding box center [151, 39] width 18 height 6
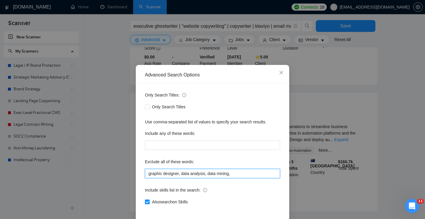
click at [241, 172] on input "graphic designer, data analysis, data mining," at bounding box center [212, 173] width 135 height 9
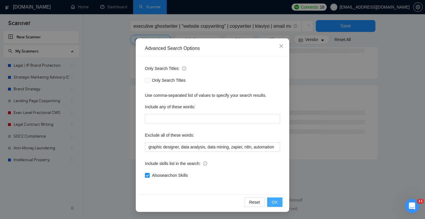
click at [274, 202] on span "OK" at bounding box center [275, 202] width 6 height 6
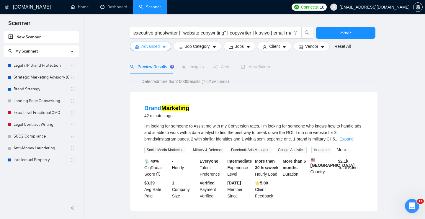
scroll to position [0, 0]
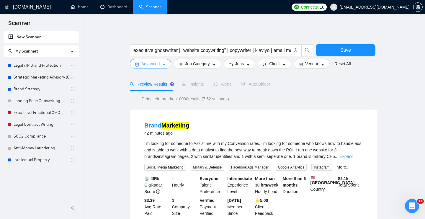
click at [152, 66] on span "Advanced" at bounding box center [151, 64] width 18 height 6
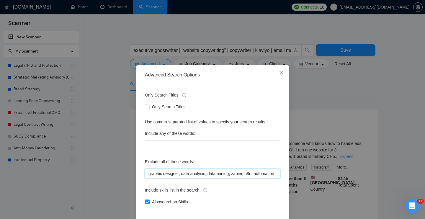
click at [147, 174] on input "graphic designer, data analysis, data mining, zapier, n8n, automation" at bounding box center [212, 173] width 135 height 9
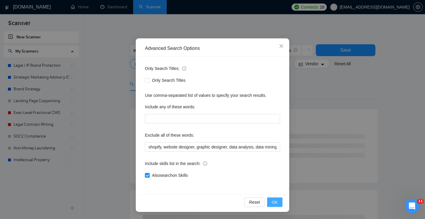
click at [278, 200] on button "OK" at bounding box center [274, 202] width 15 height 9
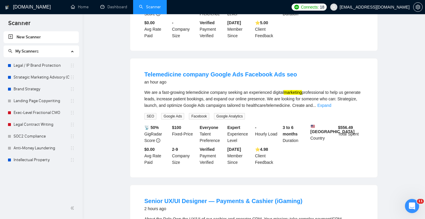
scroll to position [0, 0]
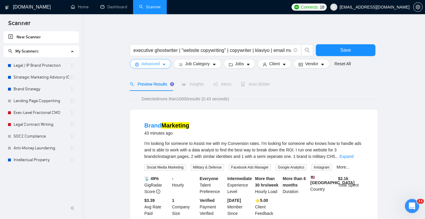
click at [159, 64] on span "Advanced" at bounding box center [151, 64] width 18 height 6
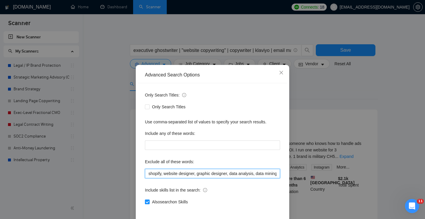
click at [148, 174] on input "shopify, website designer, graphic designer, data analysis, data mining, zapier…" at bounding box center [212, 173] width 135 height 9
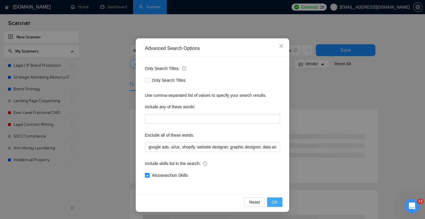
click at [275, 200] on span "OK" at bounding box center [275, 202] width 6 height 6
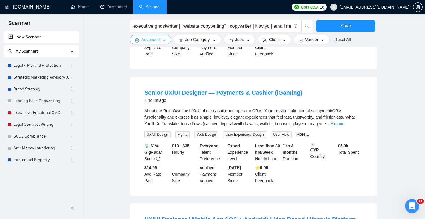
scroll to position [177, 0]
click at [156, 40] on span "Advanced" at bounding box center [151, 39] width 18 height 6
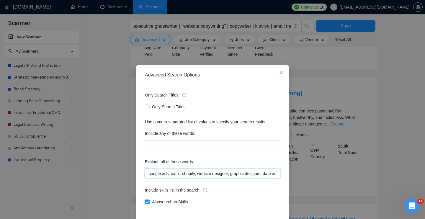
click at [149, 174] on input "google ads, ui/ux, shopify, website designer, graphic designer, data analysis, …" at bounding box center [212, 173] width 135 height 9
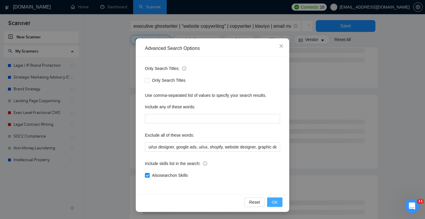
click at [274, 202] on span "OK" at bounding box center [275, 202] width 6 height 6
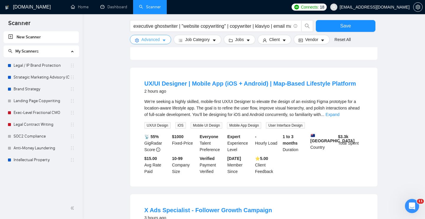
scroll to position [313, 0]
click at [162, 43] on button "Advanced" at bounding box center [150, 39] width 41 height 9
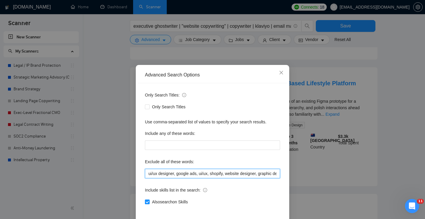
click at [148, 174] on input "ui/ux designer, google ads, ui/ux, shopify, website designer, graphic designer,…" at bounding box center [212, 173] width 135 height 9
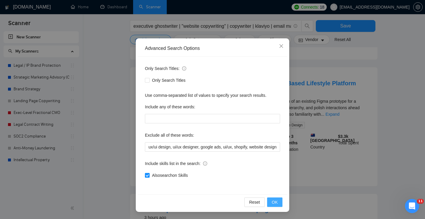
click at [277, 202] on span "OK" at bounding box center [275, 202] width 6 height 6
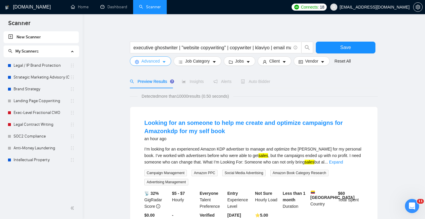
scroll to position [0, 0]
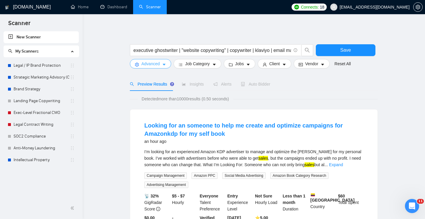
click at [150, 64] on span "Advanced" at bounding box center [151, 64] width 18 height 6
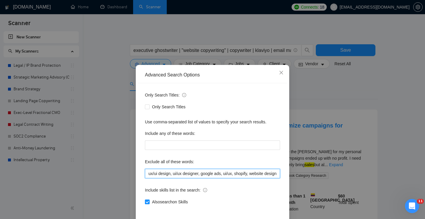
click at [148, 174] on input "ux/ui design, ui/ux designer, google ads, ui/ux, shopify, website designer, gra…" at bounding box center [212, 173] width 135 height 9
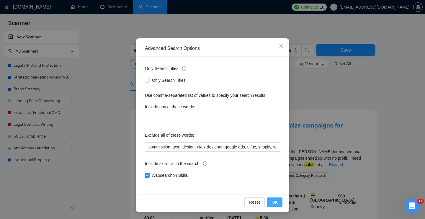
click at [277, 201] on span "OK" at bounding box center [275, 202] width 6 height 6
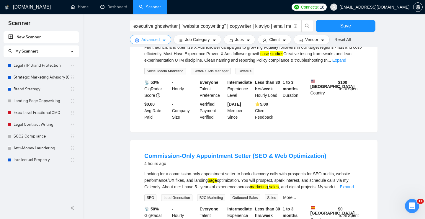
scroll to position [238, 0]
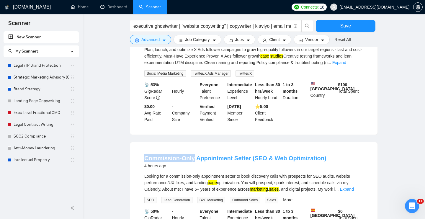
drag, startPoint x: 137, startPoint y: 160, endPoint x: 193, endPoint y: 162, distance: 55.6
click at [193, 162] on li "Commission-Only Appointment Setter (SEO & Web Optimization) 4 hours ago Looking…" at bounding box center [253, 201] width 233 height 105
copy link "Commission-Only"
click at [127, 93] on main "executive ghostwriter | "website copywriting" | copywriter | klaviyo | email ma…" at bounding box center [254, 158] width 324 height 744
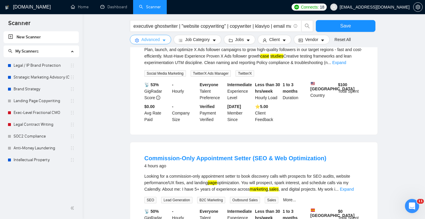
click at [156, 40] on span "Advanced" at bounding box center [151, 39] width 18 height 6
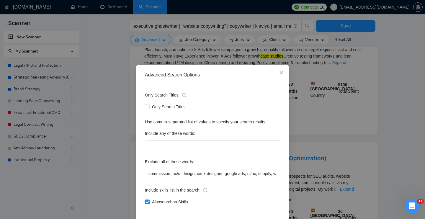
scroll to position [27, 0]
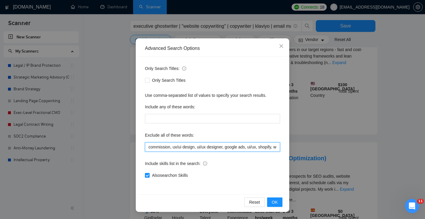
click at [149, 146] on input "commission, ux/ui design, ui/ux designer, google ads, ui/ux, shopify, website d…" at bounding box center [212, 146] width 135 height 9
paste input "Commission-Only"
type input "Commission-Only, commission, ux/ui design, ui/ux designer, google ads, ui/ux, s…"
drag, startPoint x: 276, startPoint y: 200, endPoint x: 286, endPoint y: 201, distance: 10.4
click at [276, 200] on span "OK" at bounding box center [275, 202] width 6 height 6
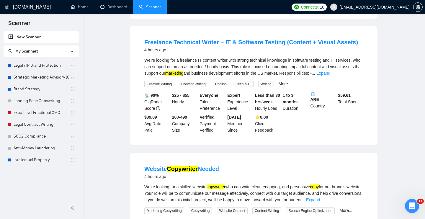
scroll to position [0, 0]
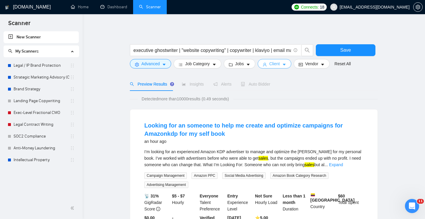
click at [280, 61] on span "Client" at bounding box center [274, 64] width 11 height 6
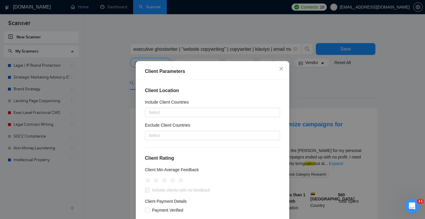
scroll to position [88, 0]
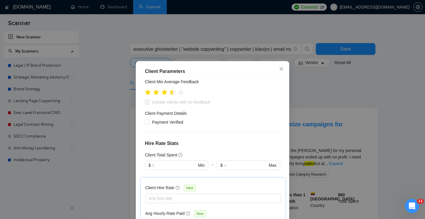
click at [172, 93] on icon "star" at bounding box center [173, 92] width 6 height 6
click at [146, 121] on input "Payment Verified" at bounding box center [147, 122] width 4 height 4
checkbox input "true"
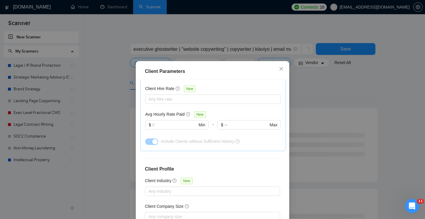
scroll to position [169, 0]
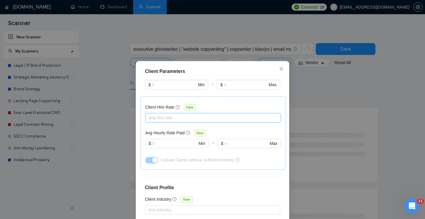
click at [183, 116] on div at bounding box center [210, 117] width 127 height 7
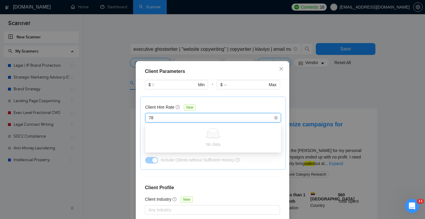
type input "7"
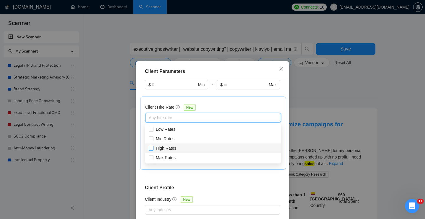
click at [180, 149] on div "High Rates" at bounding box center [213, 148] width 129 height 6
checkbox input "true"
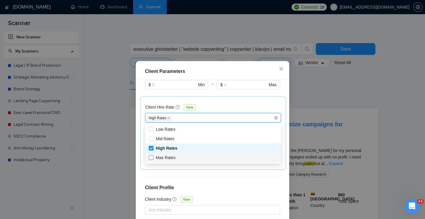
click at [173, 157] on span "Max Rates" at bounding box center [166, 157] width 20 height 5
click at [153, 157] on input "Max Rates" at bounding box center [151, 157] width 4 height 4
checkbox input "true"
click at [228, 106] on div "Client Hire Rate New" at bounding box center [213, 108] width 136 height 9
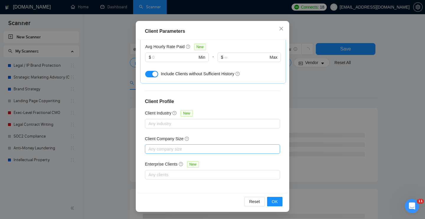
scroll to position [5, 0]
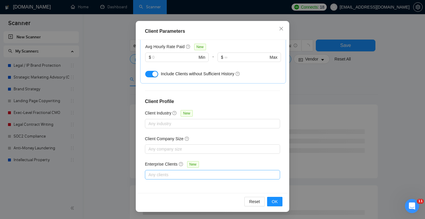
click at [157, 175] on div at bounding box center [210, 174] width 126 height 7
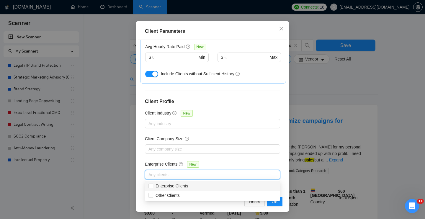
click at [254, 186] on div "Enterprise Clients" at bounding box center [213, 186] width 128 height 6
checkbox input "true"
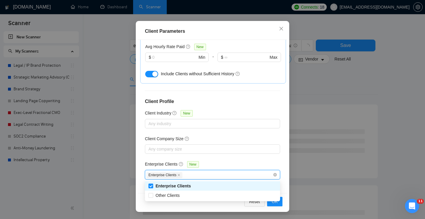
click at [258, 96] on div "Client Location Include Client Countries Select Exclude Client Countries Select…" at bounding box center [212, 116] width 149 height 153
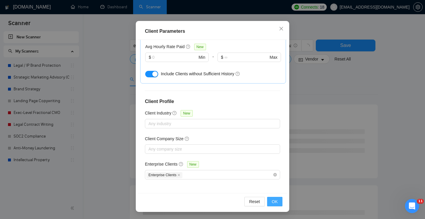
click at [279, 202] on button "OK" at bounding box center [274, 201] width 15 height 9
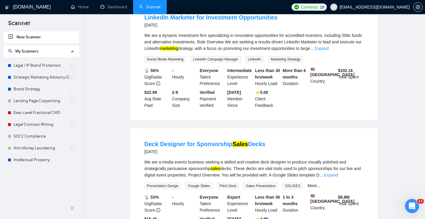
scroll to position [0, 0]
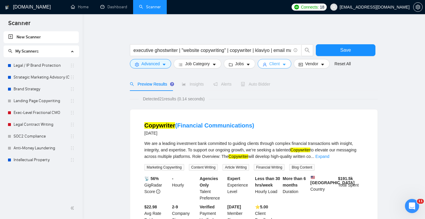
click at [287, 63] on icon "caret-down" at bounding box center [284, 65] width 4 height 4
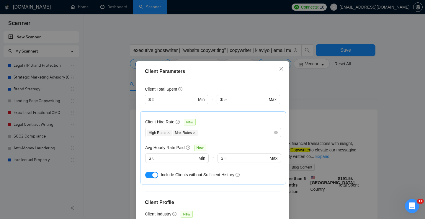
scroll to position [170, 0]
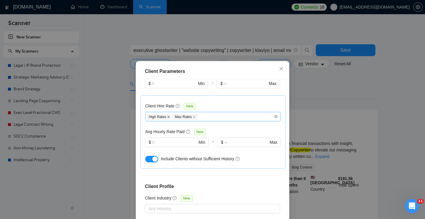
click at [170, 117] on icon "close" at bounding box center [168, 117] width 3 height 3
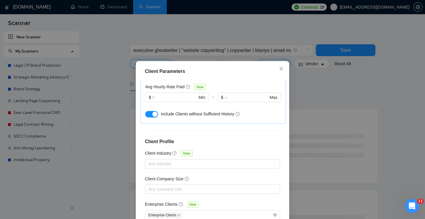
scroll to position [40, 0]
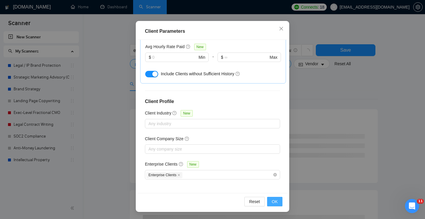
click at [277, 200] on span "OK" at bounding box center [275, 202] width 6 height 6
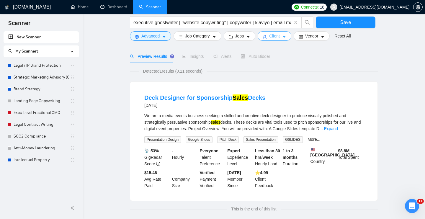
scroll to position [0, 0]
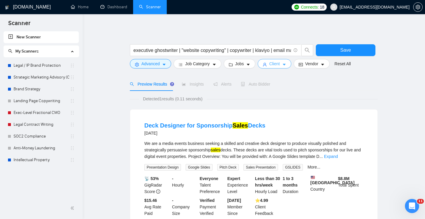
click at [287, 64] on icon "caret-down" at bounding box center [284, 65] width 4 height 4
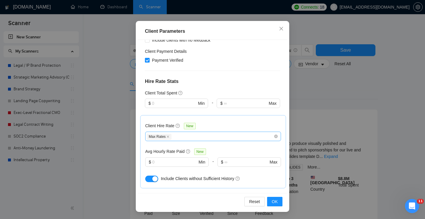
scroll to position [115, 0]
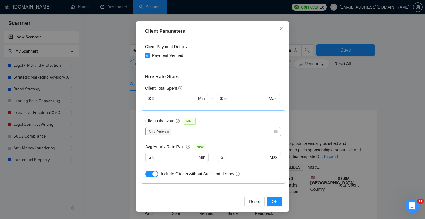
click at [187, 132] on div "Max Rates" at bounding box center [210, 131] width 127 height 7
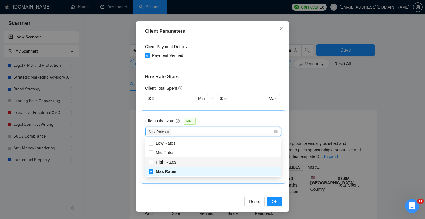
click at [171, 160] on span "High Rates" at bounding box center [166, 162] width 20 height 5
click at [153, 160] on input "High Rates" at bounding box center [151, 162] width 4 height 4
checkbox input "true"
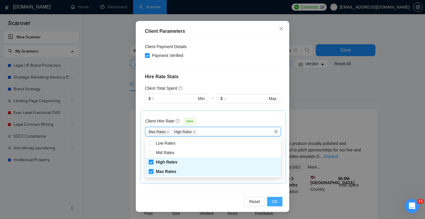
drag, startPoint x: 193, startPoint y: 195, endPoint x: 274, endPoint y: 201, distance: 81.2
click at [193, 195] on div "Reset OK" at bounding box center [212, 201] width 149 height 17
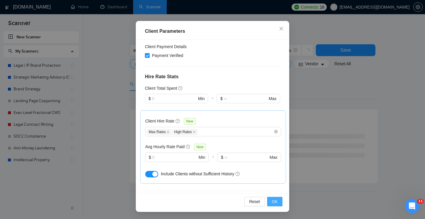
scroll to position [0, 0]
click at [278, 201] on button "OK" at bounding box center [274, 201] width 15 height 9
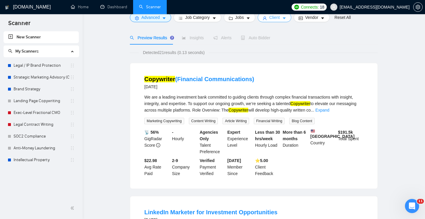
scroll to position [0, 0]
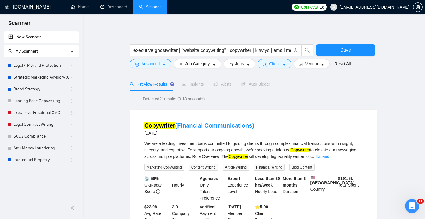
click at [226, 84] on span "Alerts" at bounding box center [223, 84] width 18 height 5
click at [369, 51] on button "Save" at bounding box center [346, 50] width 60 height 12
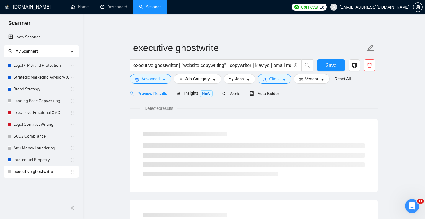
click at [151, 50] on input "executive ghostwrite" at bounding box center [249, 47] width 233 height 15
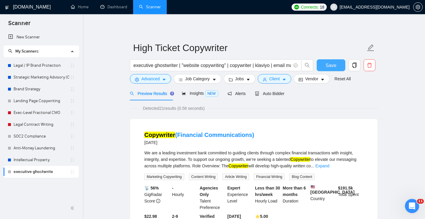
type input "High Ticket Copywriter"
click at [331, 66] on span "Save" at bounding box center [331, 65] width 11 height 7
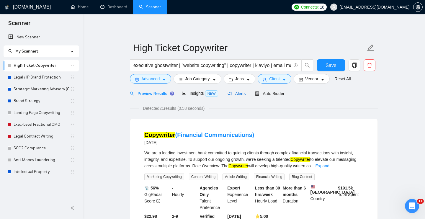
click at [238, 92] on span "Alerts" at bounding box center [237, 93] width 18 height 5
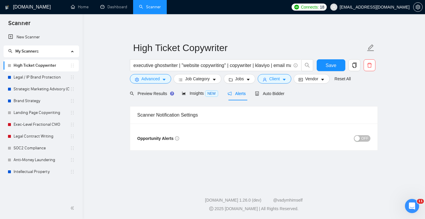
click at [365, 138] on span "OFF" at bounding box center [365, 138] width 7 height 6
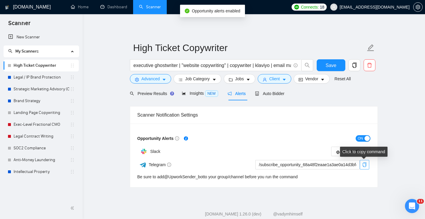
click at [366, 165] on icon "copy" at bounding box center [365, 164] width 5 height 5
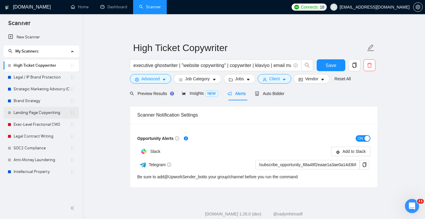
click at [29, 111] on link "Landing Page Copywriting" at bounding box center [42, 113] width 56 height 12
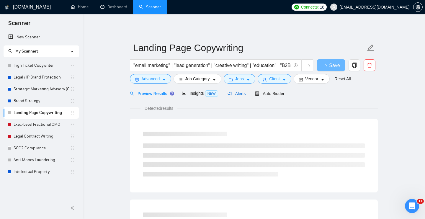
click at [238, 92] on span "Alerts" at bounding box center [237, 93] width 18 height 5
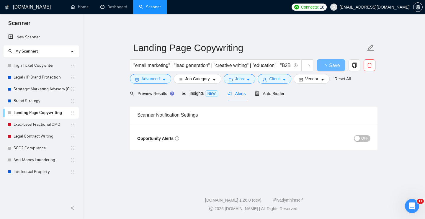
click at [363, 137] on span "OFF" at bounding box center [365, 138] width 7 height 6
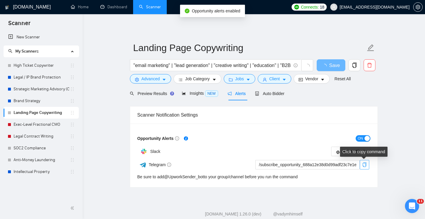
click at [366, 165] on icon "copy" at bounding box center [365, 164] width 4 height 5
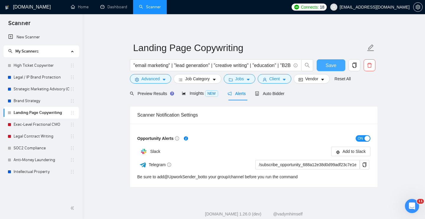
click at [326, 68] on span "Save" at bounding box center [331, 65] width 11 height 7
click at [46, 125] on link "Exec-Level Fractional CMO" at bounding box center [42, 125] width 56 height 12
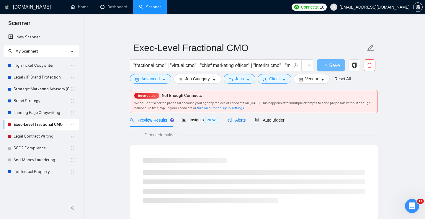
click at [242, 121] on span "Alerts" at bounding box center [237, 120] width 18 height 5
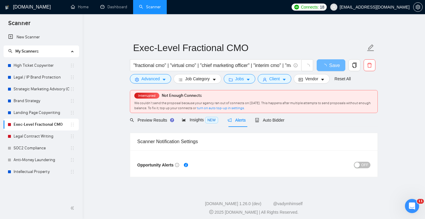
scroll to position [1, 0]
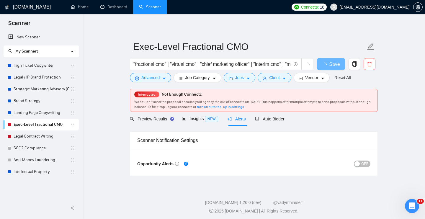
click at [370, 166] on div "OFF" at bounding box center [312, 163] width 117 height 7
click at [363, 164] on span "OFF" at bounding box center [365, 164] width 7 height 6
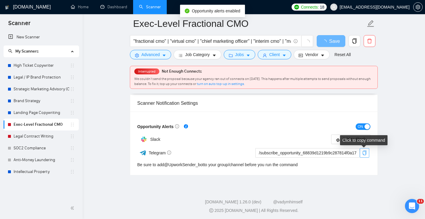
click at [366, 152] on icon "copy" at bounding box center [365, 153] width 4 height 5
click at [366, 152] on icon "copy" at bounding box center [365, 152] width 4 height 5
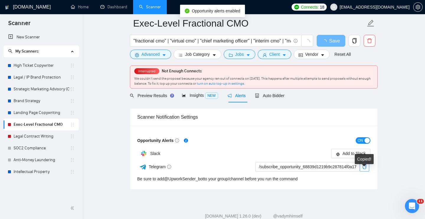
scroll to position [17, 0]
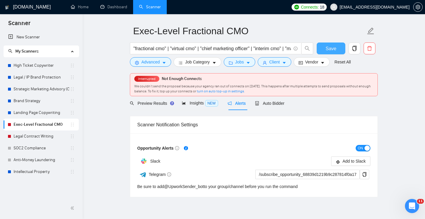
click at [332, 49] on span "Save" at bounding box center [331, 48] width 11 height 7
click at [36, 136] on link "Legal Contract Writing" at bounding box center [42, 137] width 56 height 12
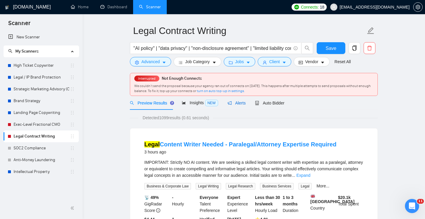
click at [240, 101] on span "Alerts" at bounding box center [237, 103] width 18 height 5
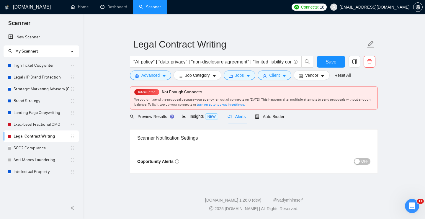
scroll to position [3, 0]
click at [360, 161] on button "OFF" at bounding box center [362, 162] width 17 height 6
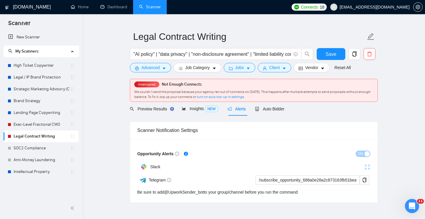
scroll to position [12, 0]
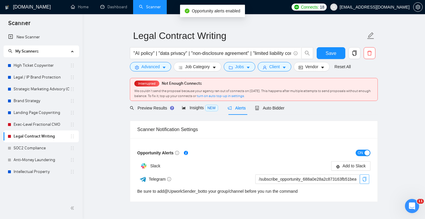
click at [365, 179] on button "button" at bounding box center [364, 179] width 9 height 9
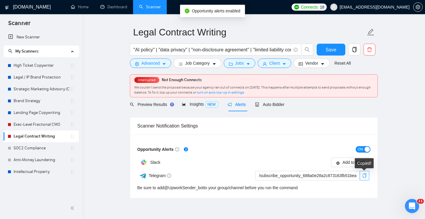
click at [365, 177] on icon "copy" at bounding box center [365, 175] width 5 height 5
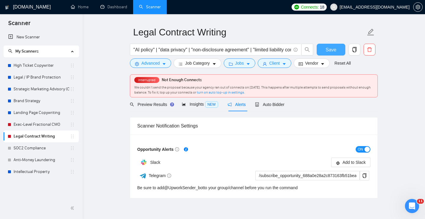
click at [337, 48] on button "Save" at bounding box center [331, 50] width 29 height 12
click at [28, 149] on link "SOC2 Compliance" at bounding box center [42, 148] width 56 height 12
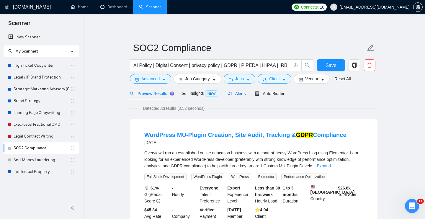
click at [241, 93] on span "Alerts" at bounding box center [237, 93] width 18 height 5
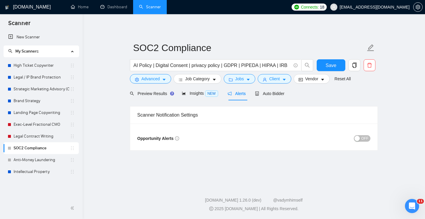
click at [368, 142] on span "OFF" at bounding box center [365, 138] width 7 height 6
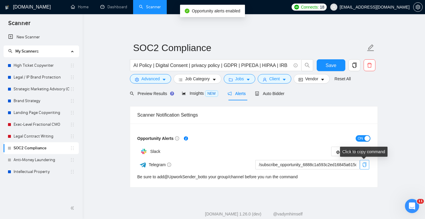
click at [365, 164] on icon "copy" at bounding box center [365, 164] width 5 height 5
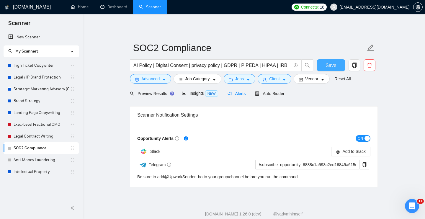
click at [336, 65] on span "Save" at bounding box center [331, 65] width 11 height 7
click at [410, 138] on main "SOC2 Compliance AI Policy | Digital Consent | privacy policy | GDPR | PIPEDA | …" at bounding box center [254, 106] width 324 height 164
click at [25, 162] on link "Anti-Money Laundering" at bounding box center [42, 160] width 56 height 12
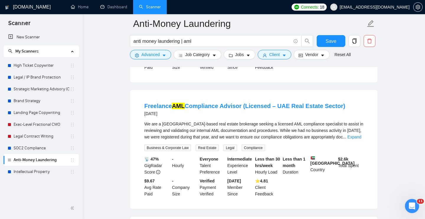
scroll to position [164, 0]
